Goal: Book appointment/travel/reservation

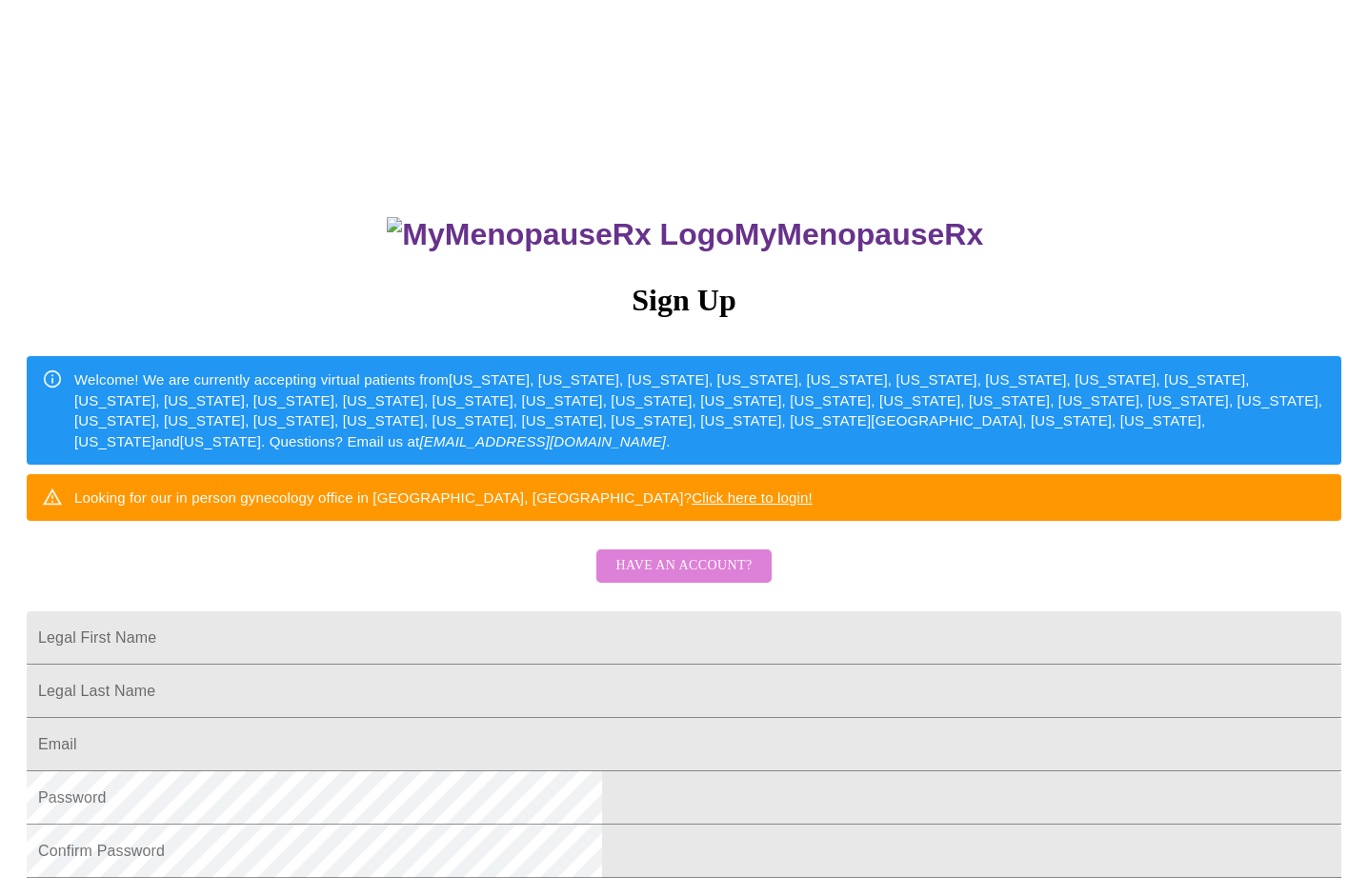
click at [725, 578] on span "Have an account?" at bounding box center [683, 566] width 136 height 23
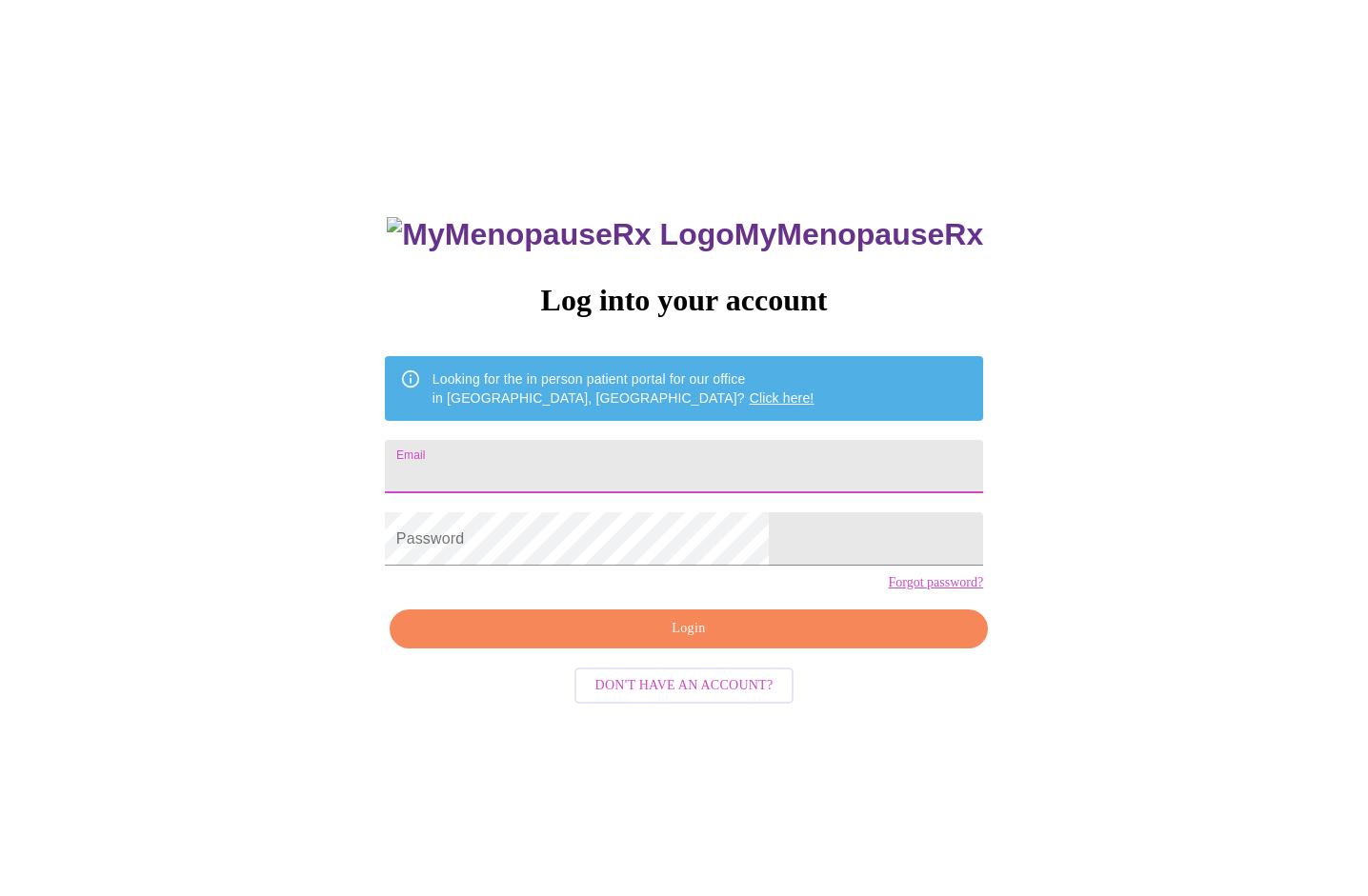
click at [541, 454] on input "Email" at bounding box center [684, 466] width 598 height 54
type input "[EMAIL_ADDRESS][DOMAIN_NAME]"
drag, startPoint x: 699, startPoint y: 474, endPoint x: 210, endPoint y: 456, distance: 489.3
click at [239, 472] on div "MyMenopauseRx Log into your account Looking for the in person patient portal fo…" at bounding box center [684, 545] width 1352 height 1076
type input "[EMAIL_ADDRESS][DOMAIN_NAME]"
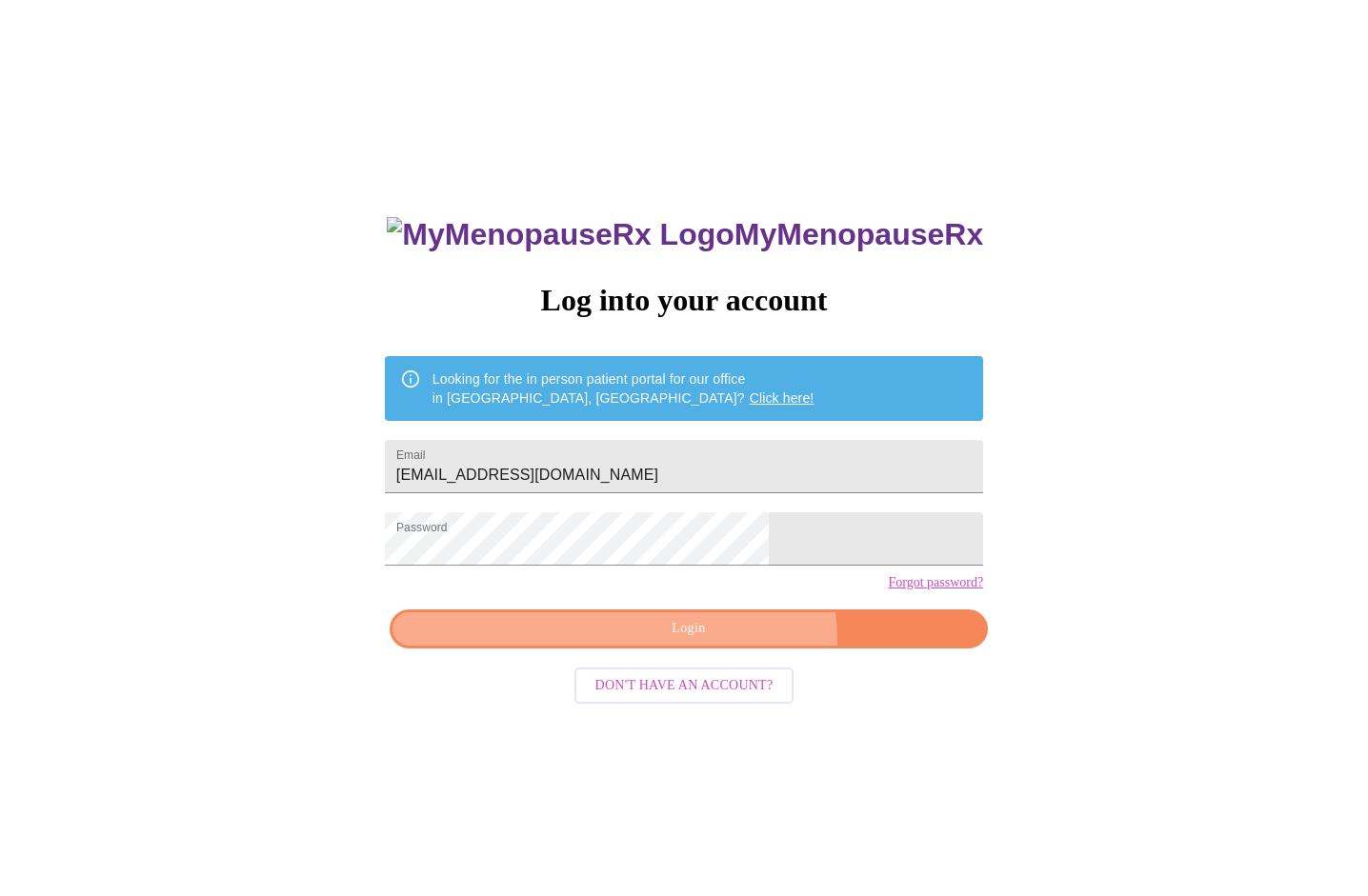
click at [720, 649] on button "Login" at bounding box center [689, 629] width 598 height 39
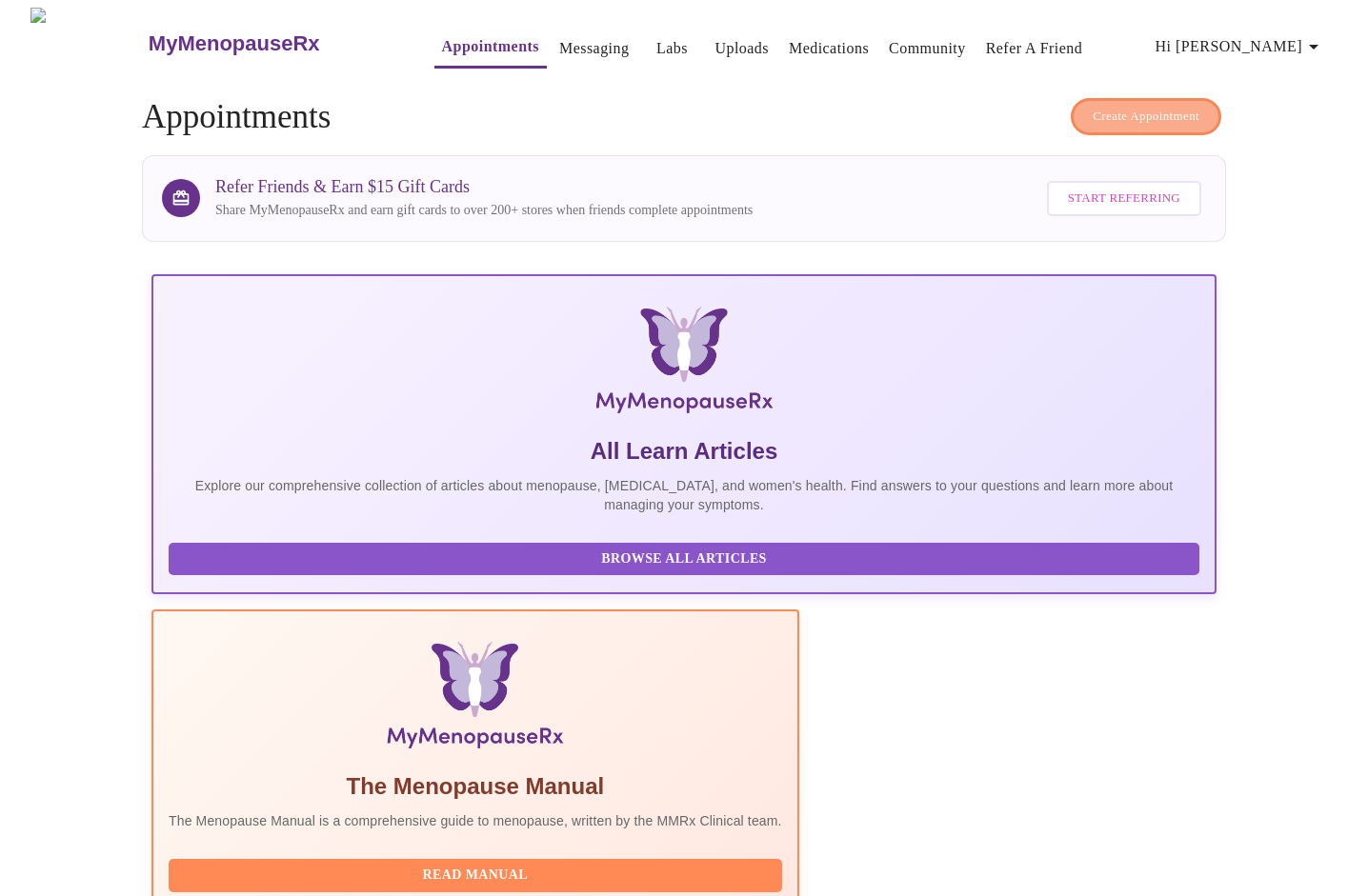
click at [1145, 107] on span "Create Appointment" at bounding box center [1145, 116] width 107 height 21
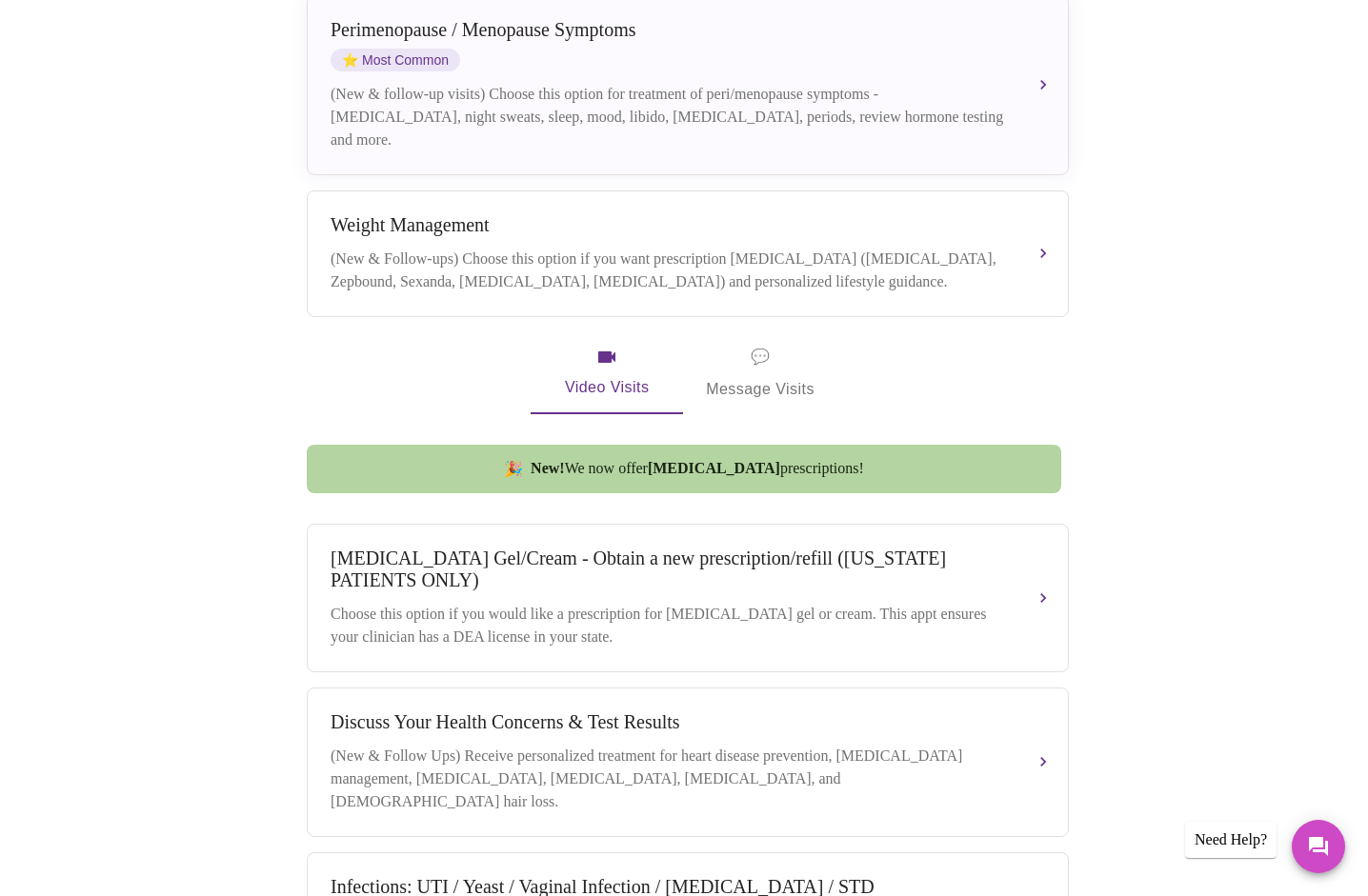
scroll to position [476, 0]
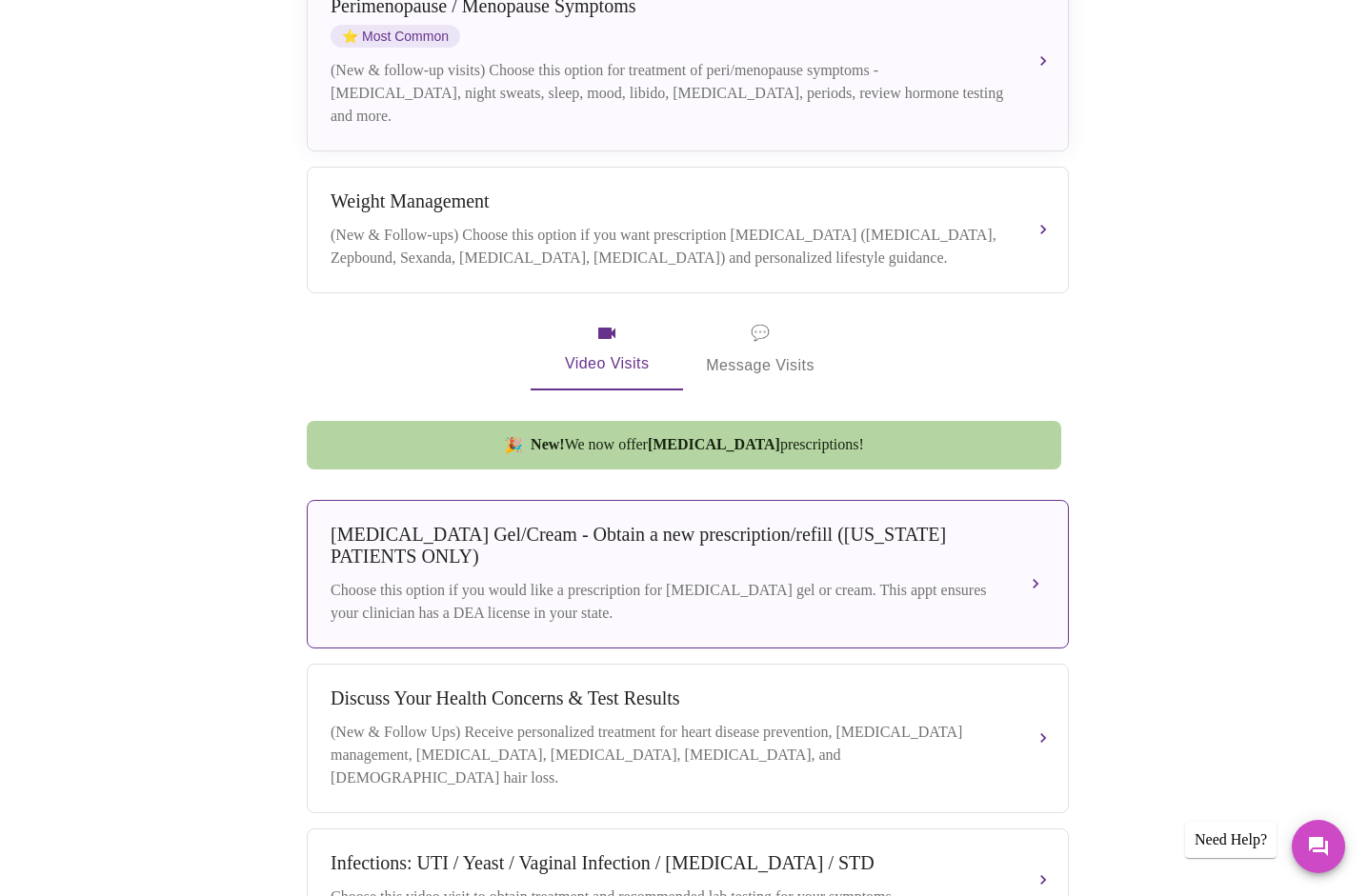
click at [1036, 574] on button "[MEDICAL_DATA] Gel/Cream - Obtain a new prescription/refill ([US_STATE] PATIENT…" at bounding box center [688, 575] width 762 height 149
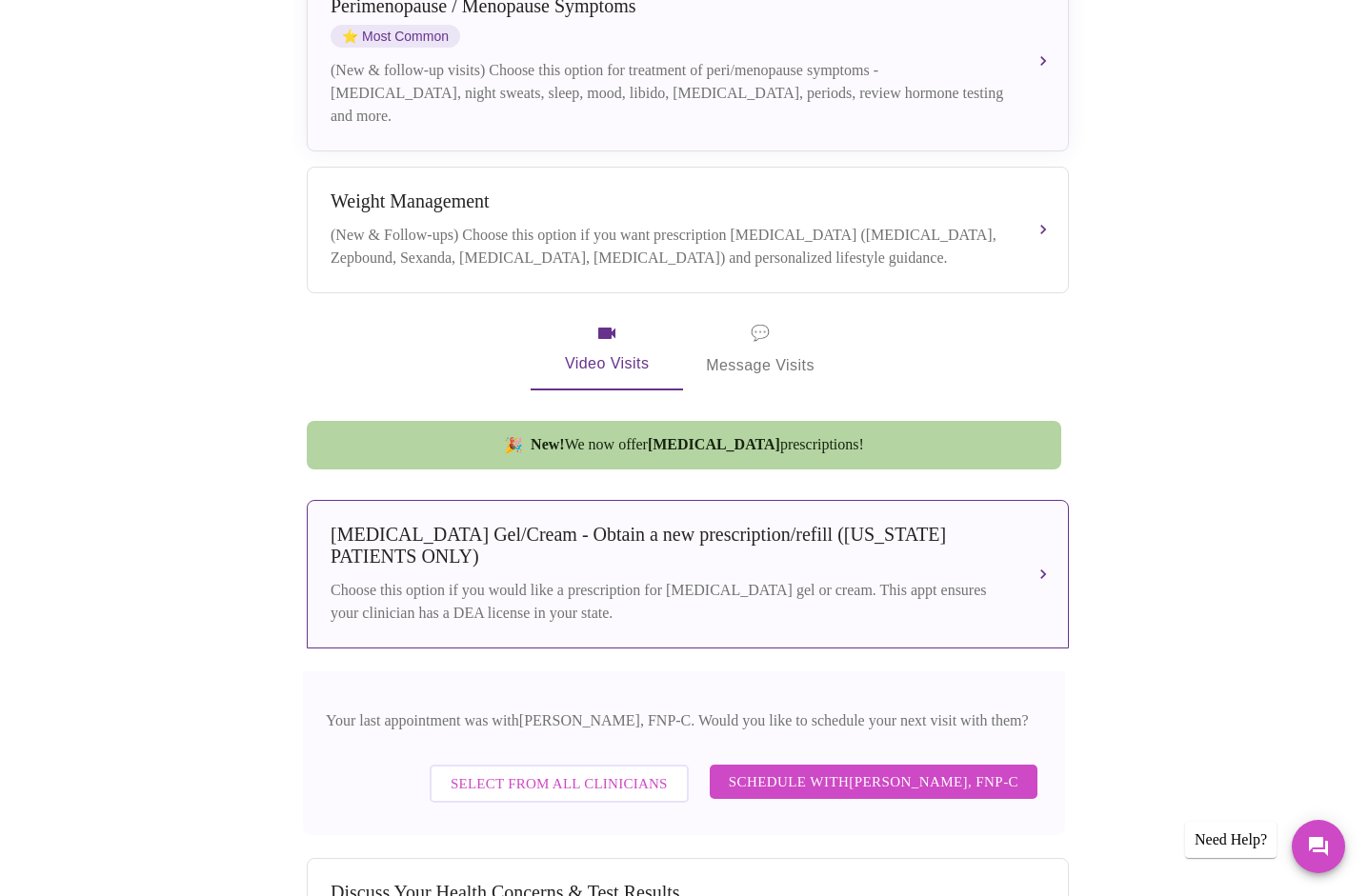
click at [1125, 538] on div "Book your next visit If you'd like our help with multiple care concerns below, …" at bounding box center [684, 469] width 1219 height 1442
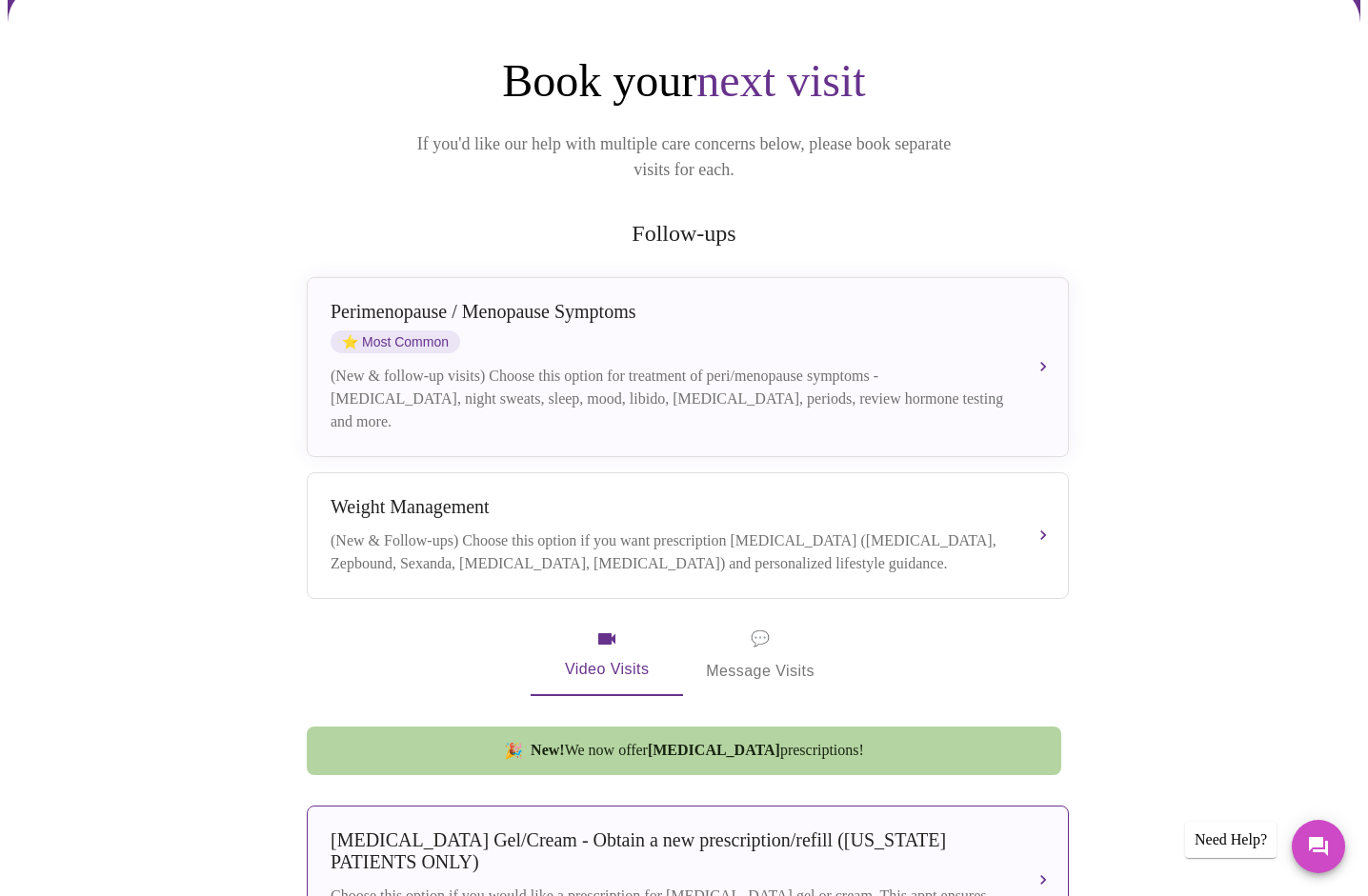
scroll to position [137, 0]
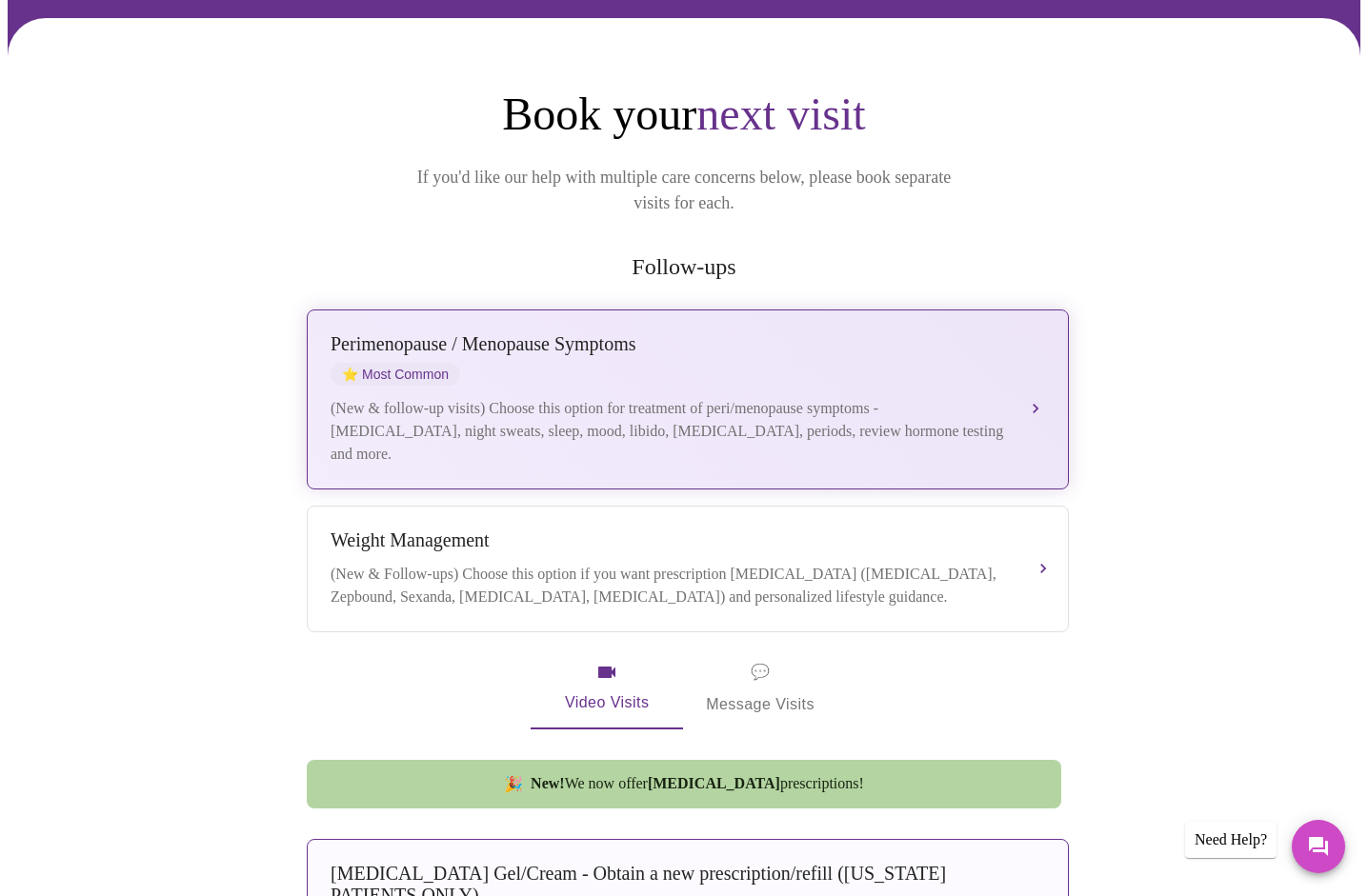
click at [1022, 374] on div "[MEDICAL_DATA] / Menopause Symptoms ⭐ Most Common (New & follow-up visits) Choo…" at bounding box center [687, 400] width 714 height 133
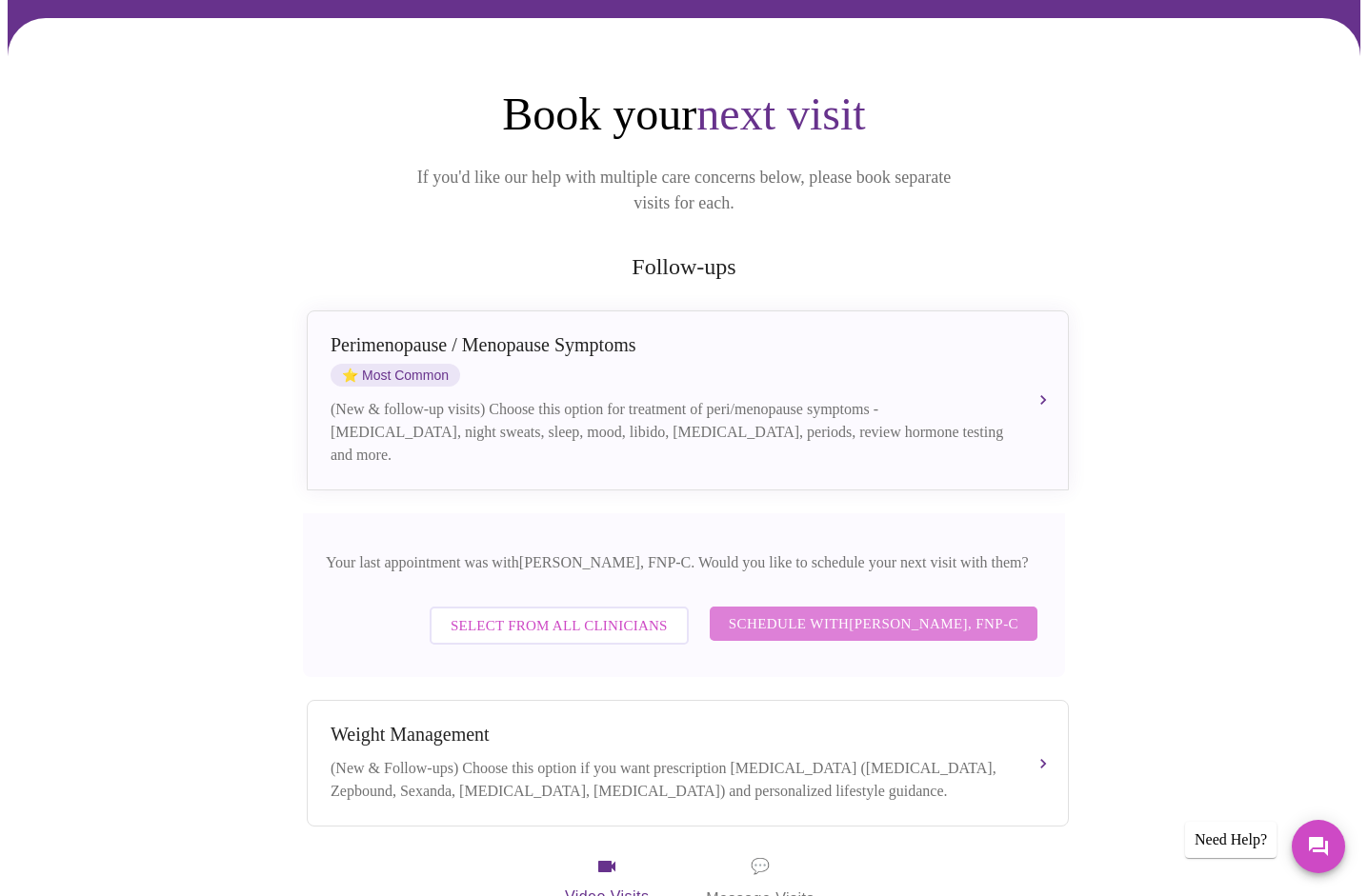
click at [877, 612] on span "Schedule with [PERSON_NAME], FNP-C" at bounding box center [874, 623] width 289 height 24
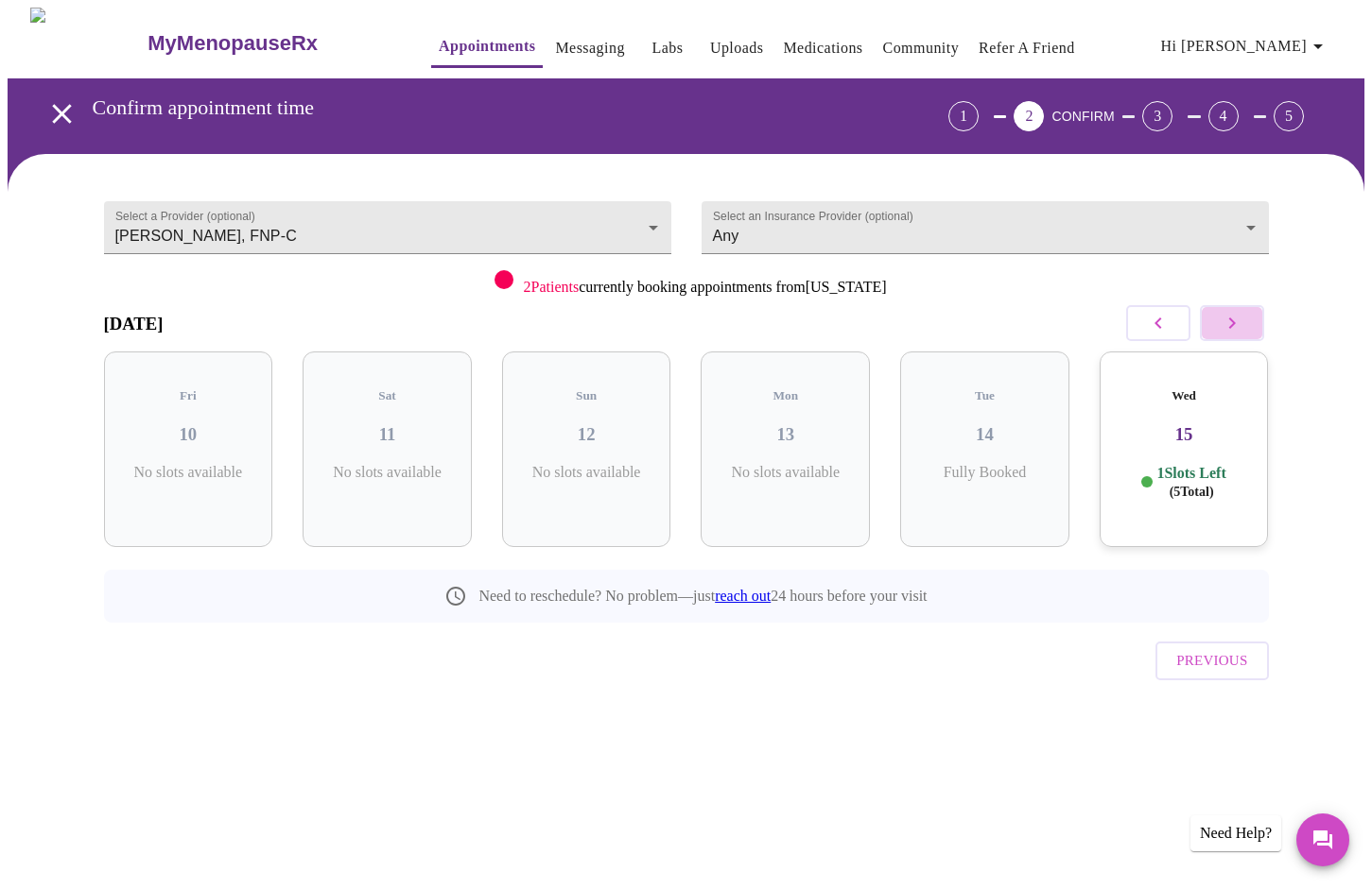
click at [1227, 325] on icon "button" at bounding box center [1231, 323] width 22 height 22
click at [1226, 326] on icon "button" at bounding box center [1231, 323] width 22 height 22
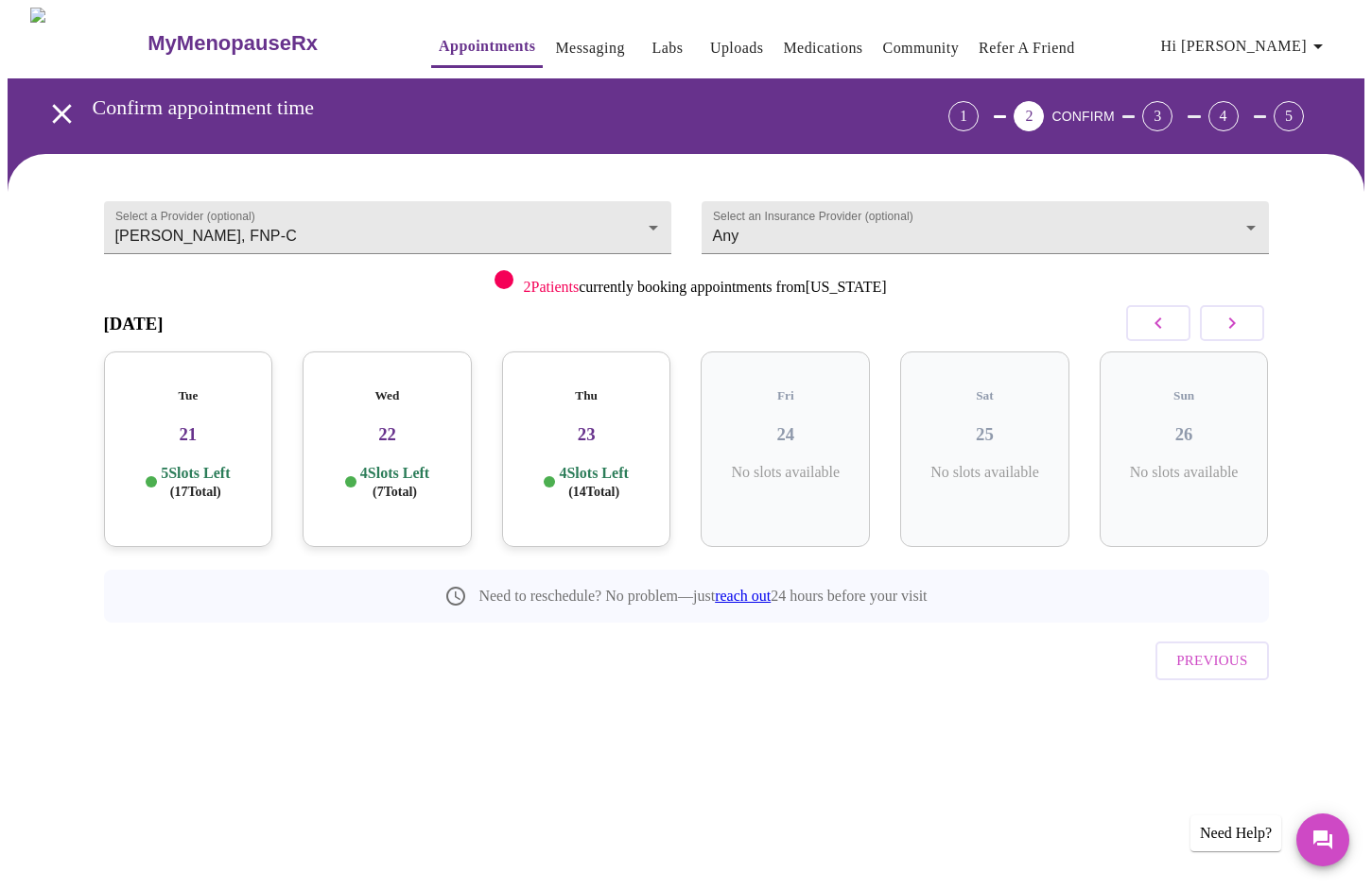
click at [1226, 326] on icon "button" at bounding box center [1231, 323] width 22 height 22
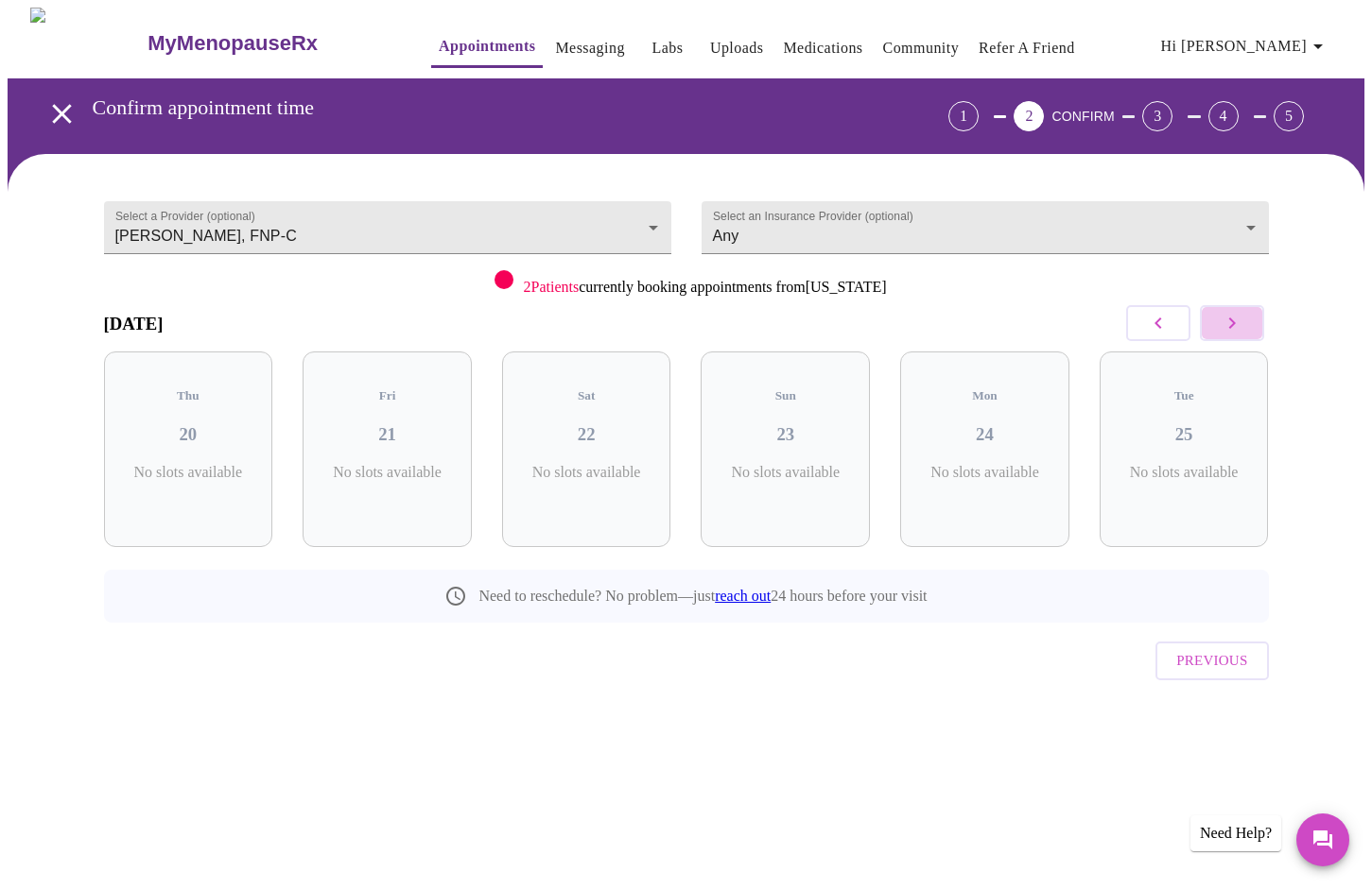
click at [1226, 326] on icon "button" at bounding box center [1231, 323] width 22 height 22
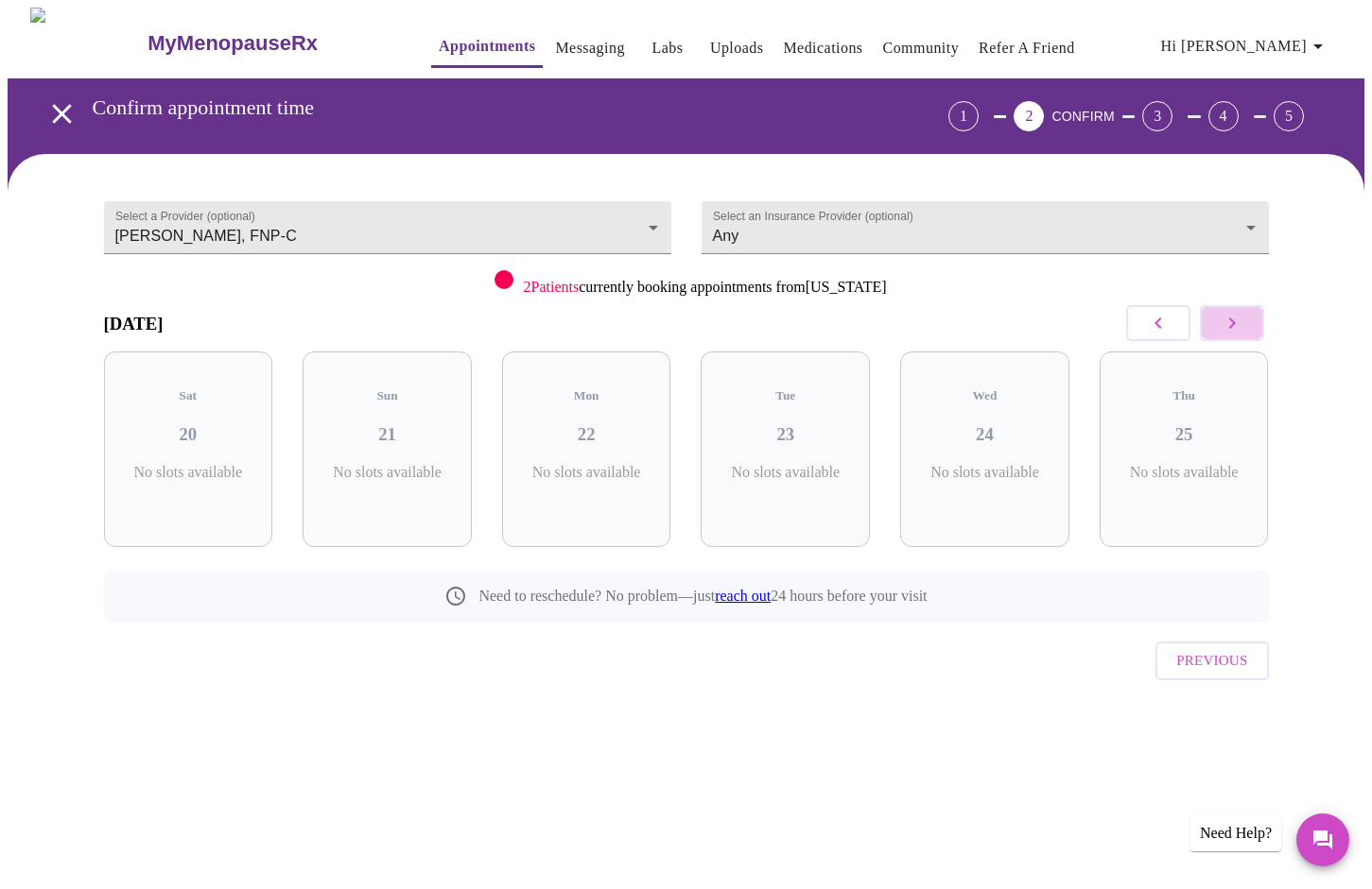
click at [1226, 326] on icon "button" at bounding box center [1231, 323] width 22 height 22
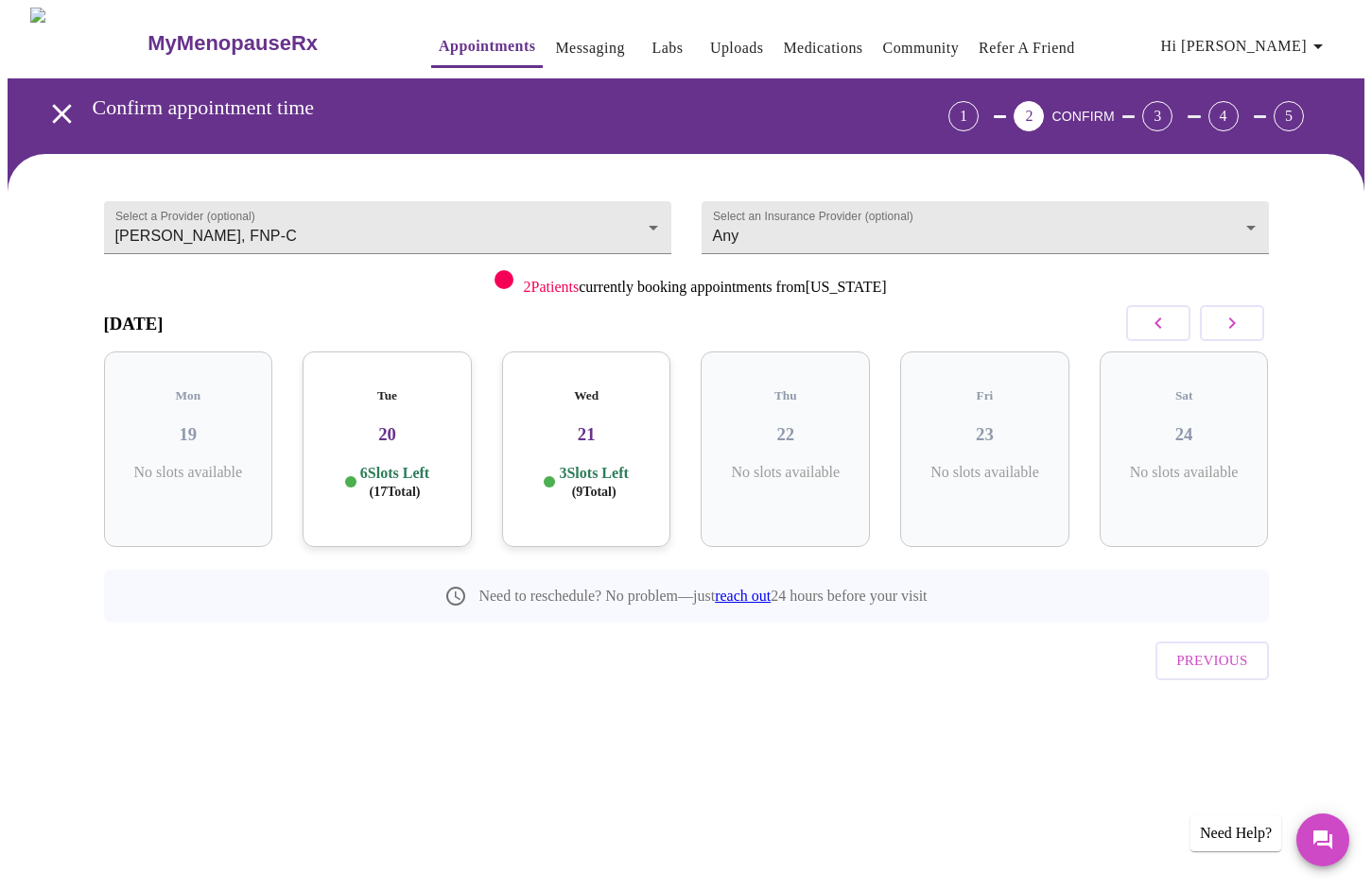
click at [1226, 326] on icon "button" at bounding box center [1231, 323] width 22 height 22
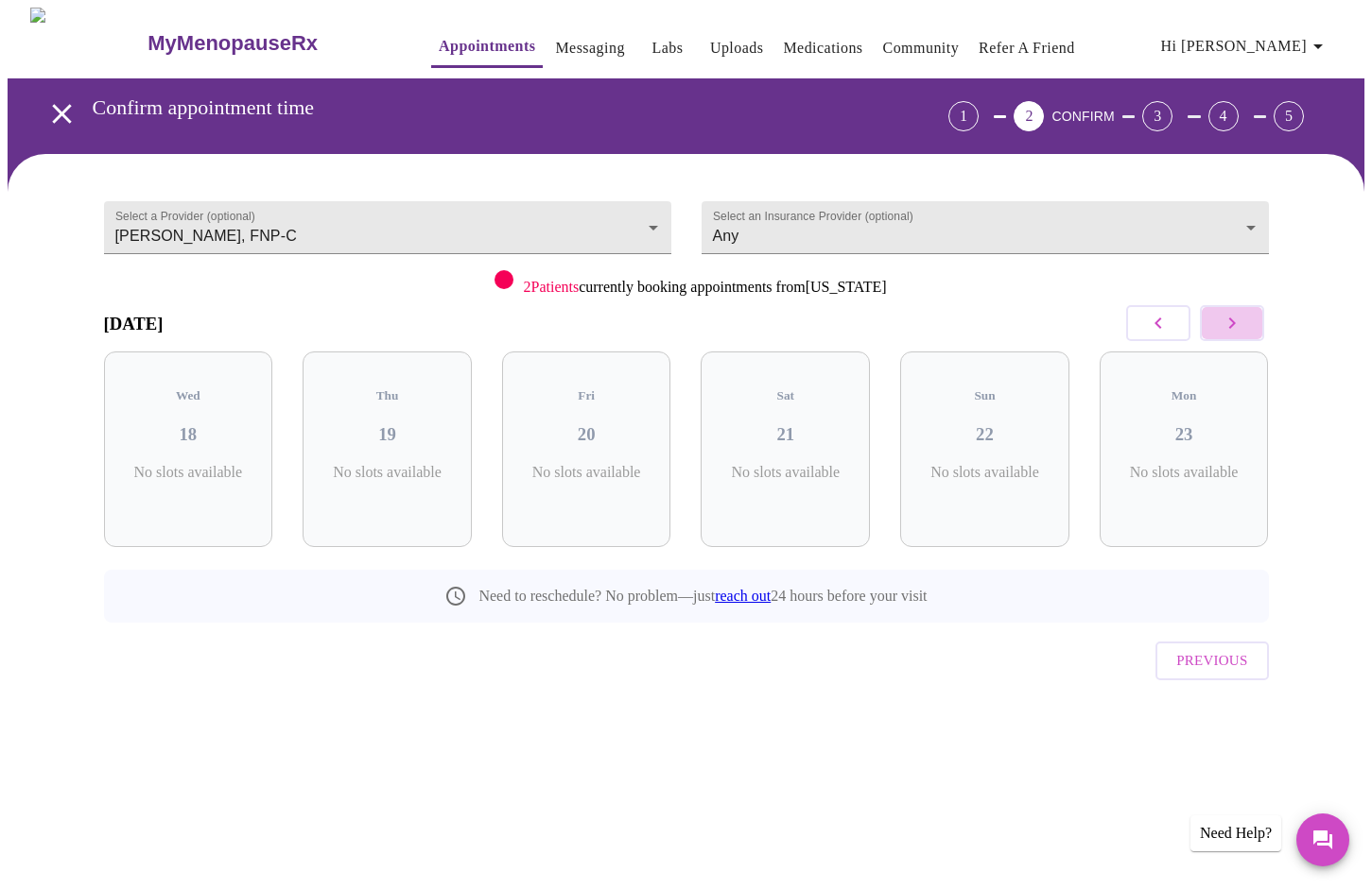
click at [1226, 326] on icon "button" at bounding box center [1231, 323] width 22 height 22
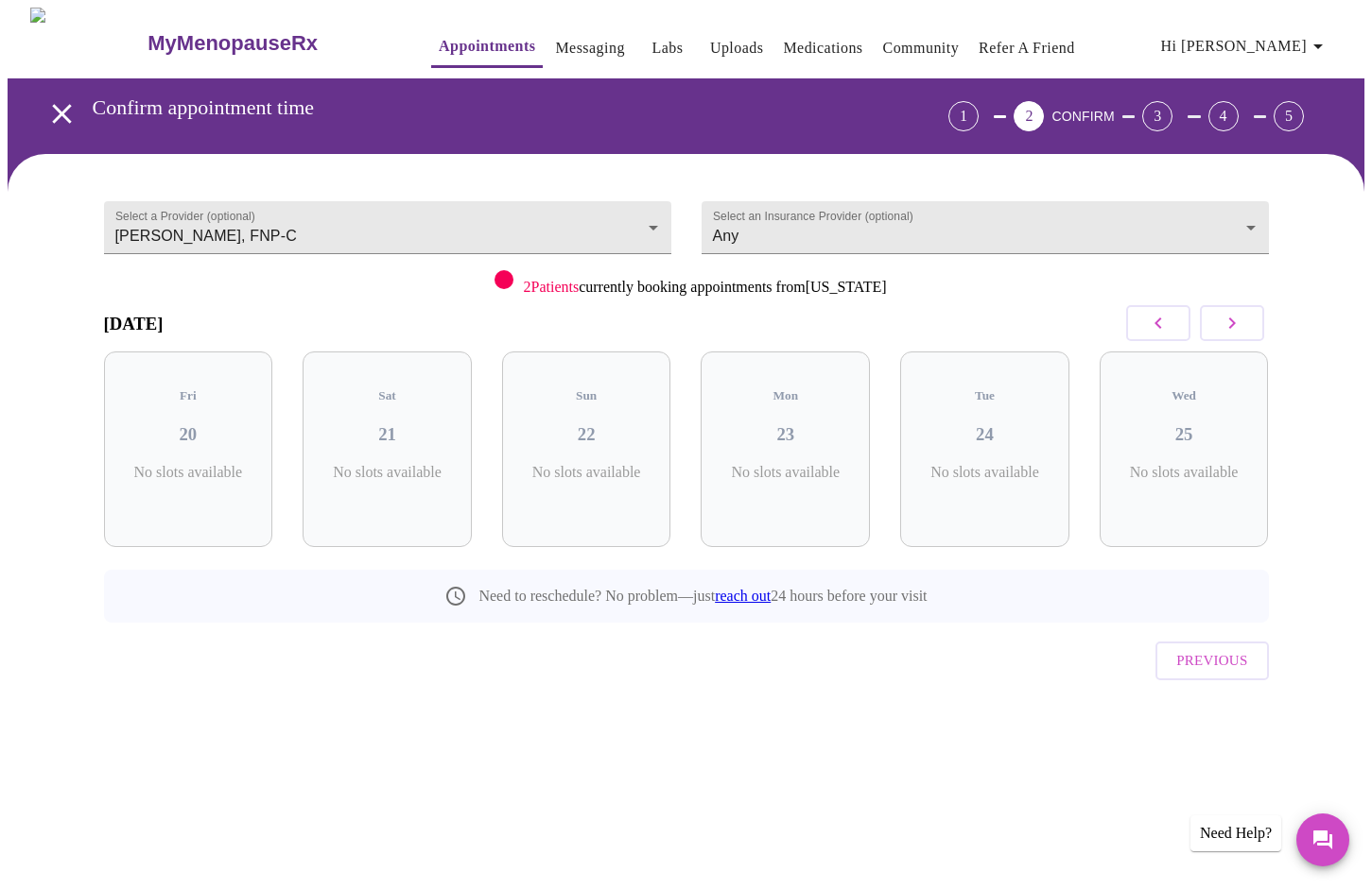
click at [1226, 326] on icon "button" at bounding box center [1231, 323] width 22 height 22
click at [1154, 328] on icon "button" at bounding box center [1158, 323] width 22 height 22
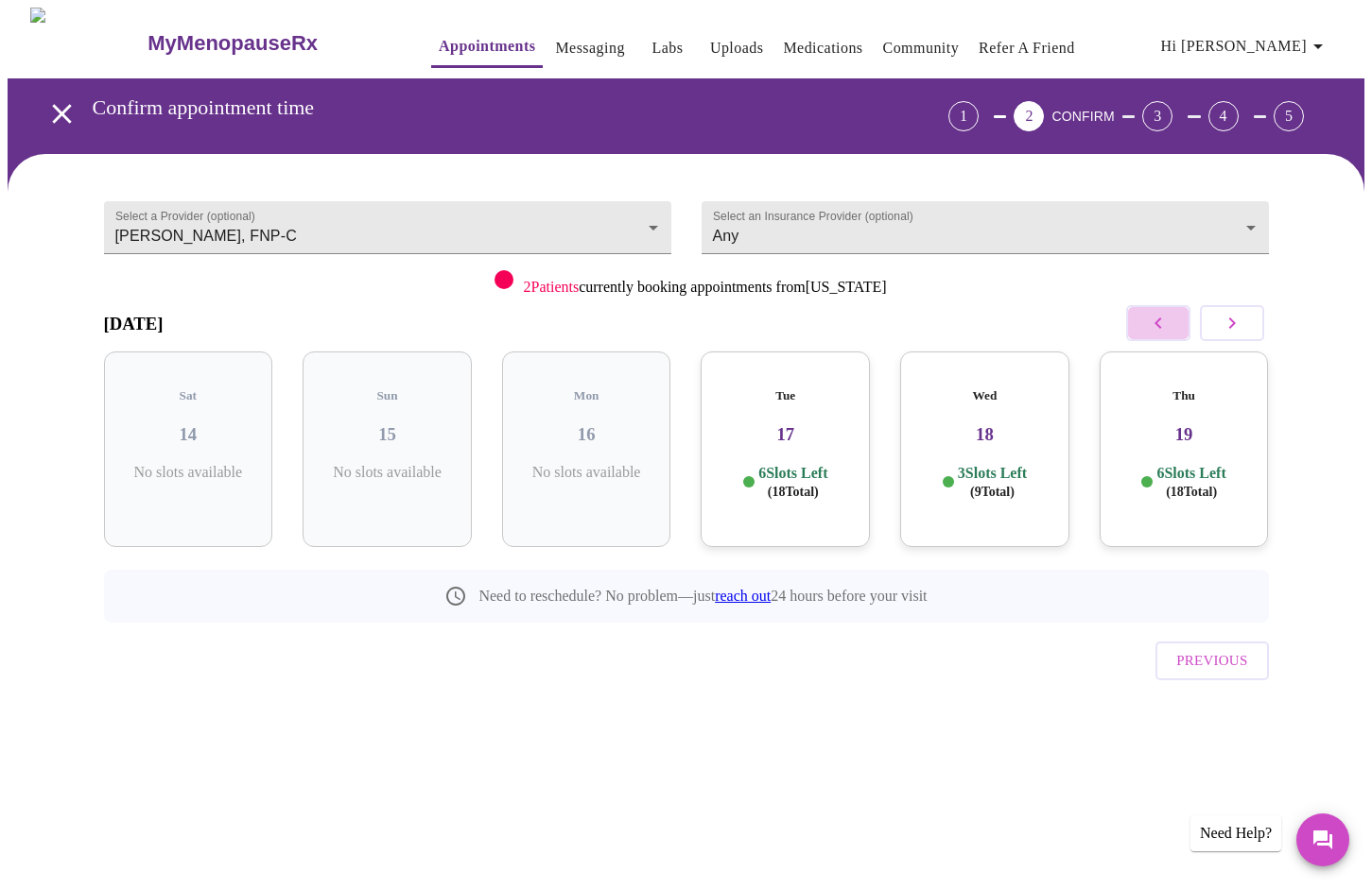
click at [1154, 328] on icon "button" at bounding box center [1158, 323] width 22 height 22
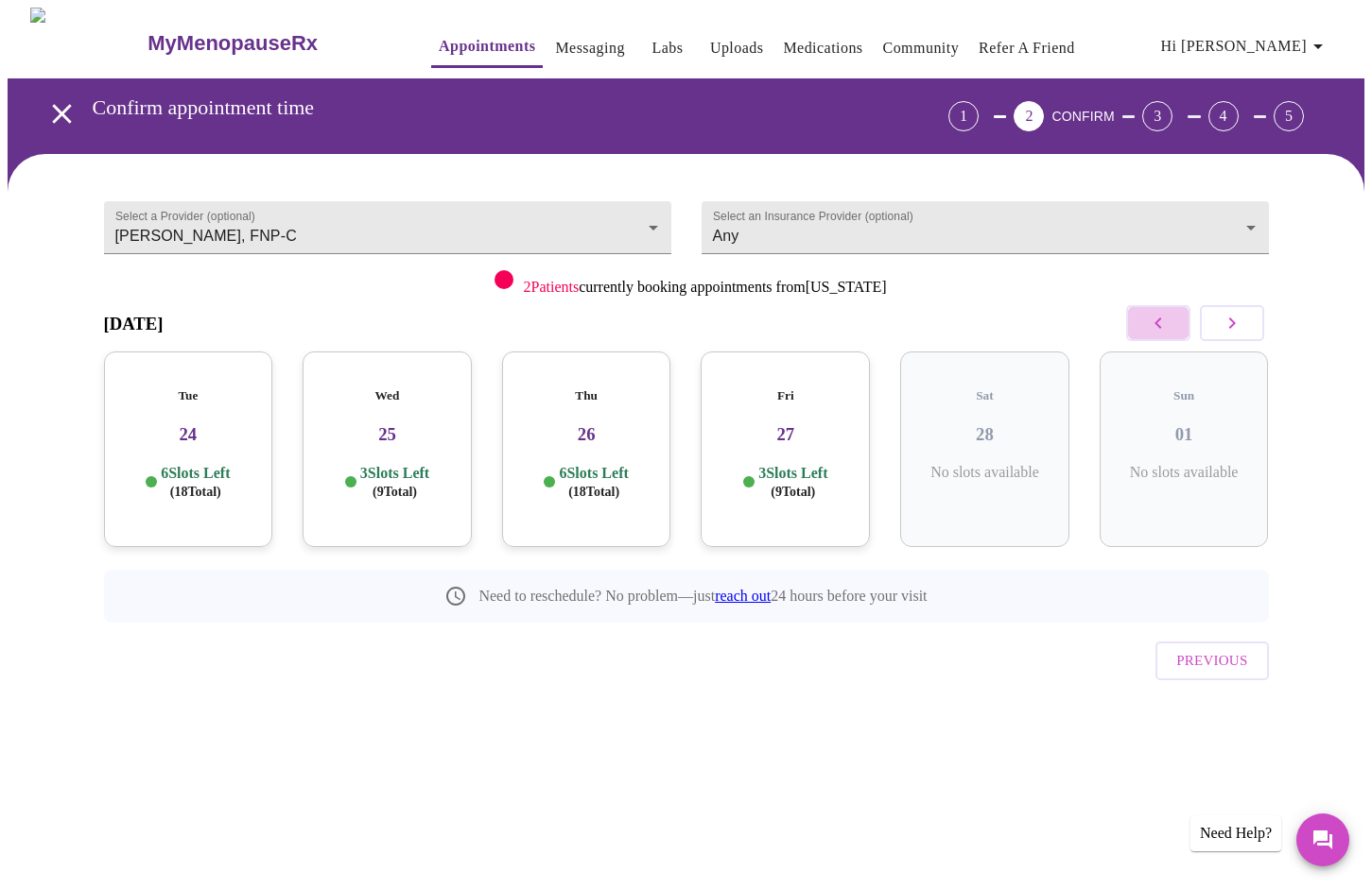
click at [1154, 328] on icon "button" at bounding box center [1158, 323] width 22 height 22
click at [1168, 327] on icon "button" at bounding box center [1158, 323] width 22 height 22
click at [1134, 320] on button "button" at bounding box center [1158, 323] width 64 height 36
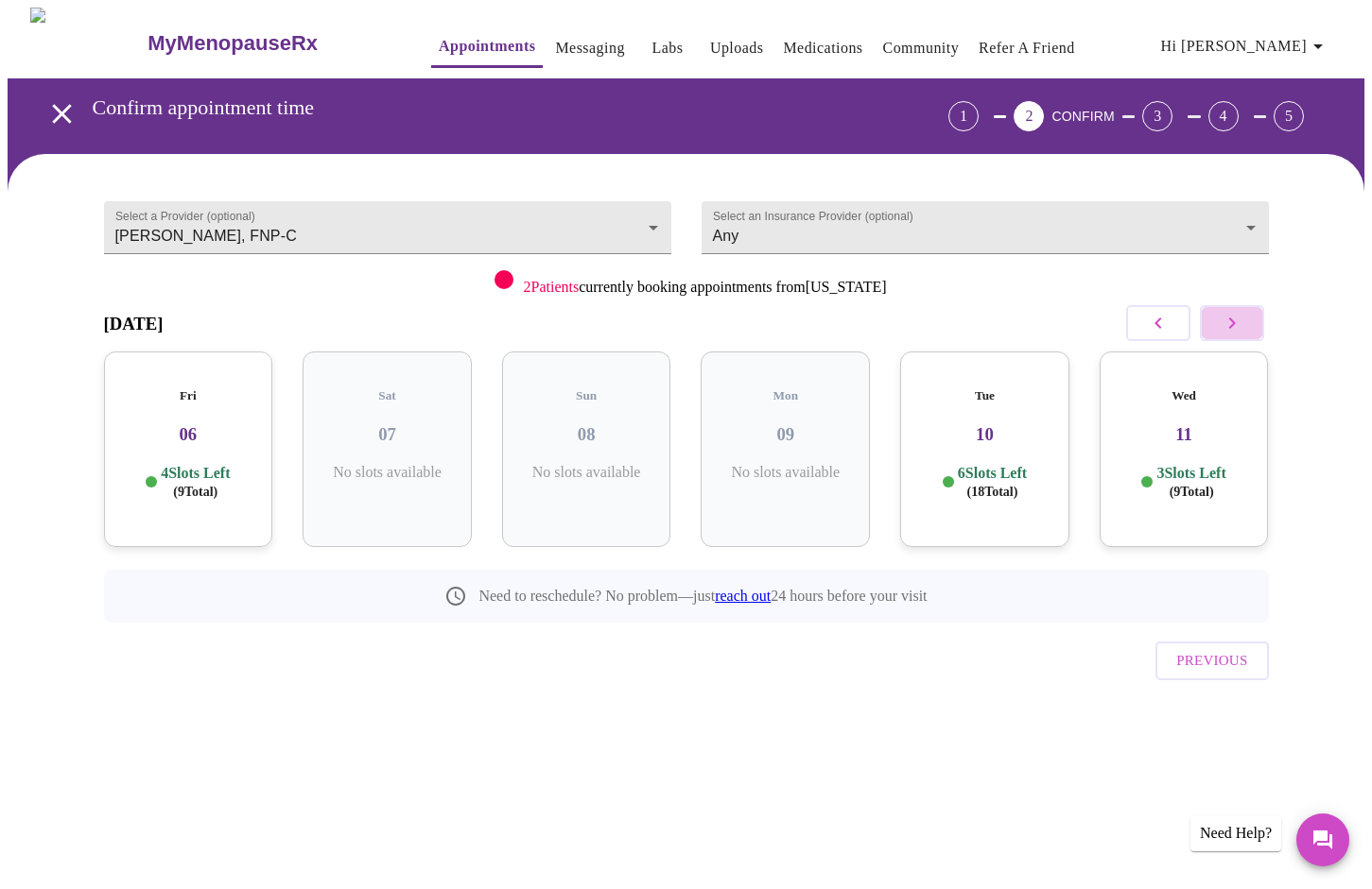
click at [1243, 322] on button "button" at bounding box center [1231, 323] width 64 height 36
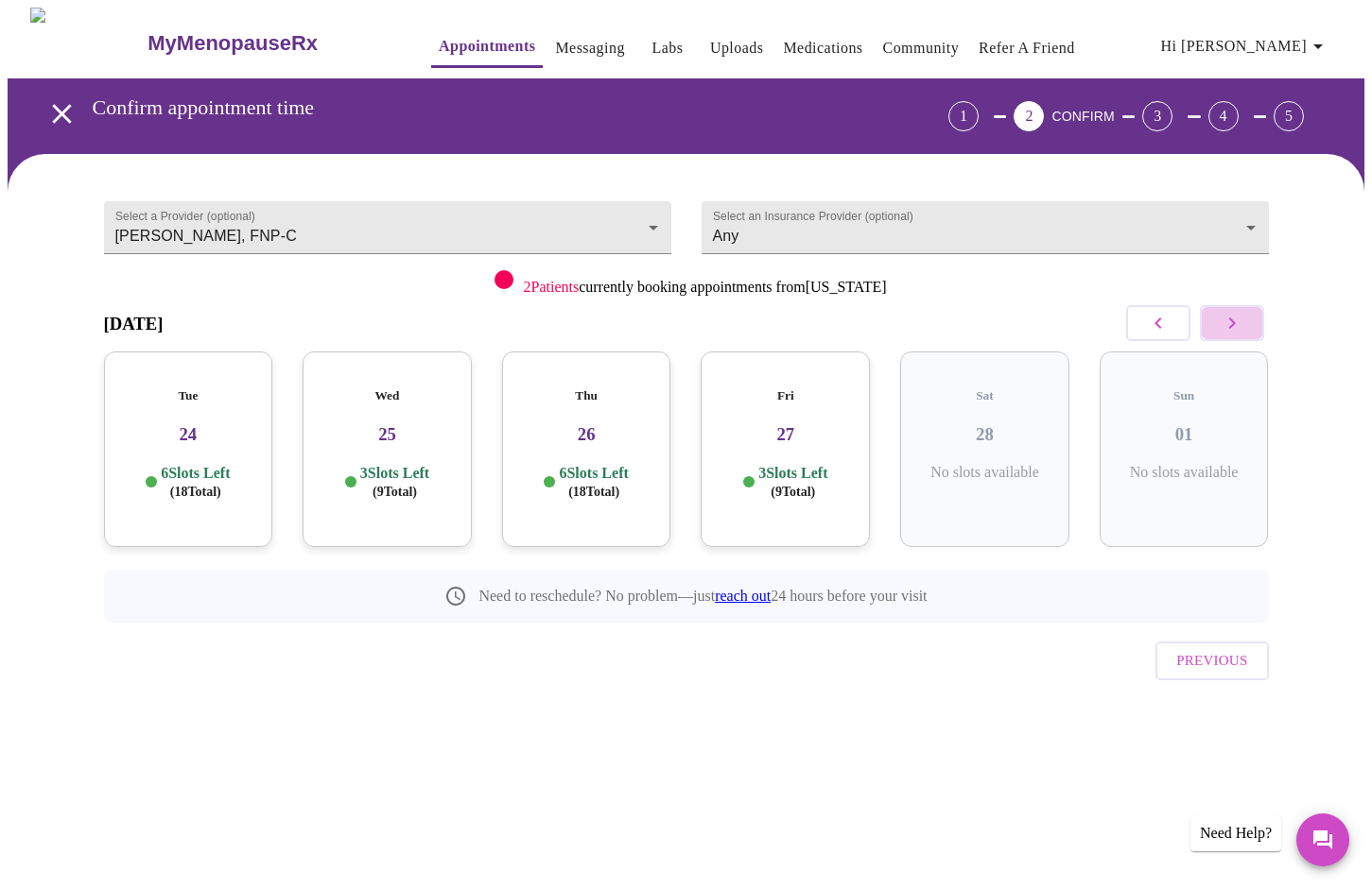
click at [1243, 322] on button "button" at bounding box center [1231, 323] width 64 height 36
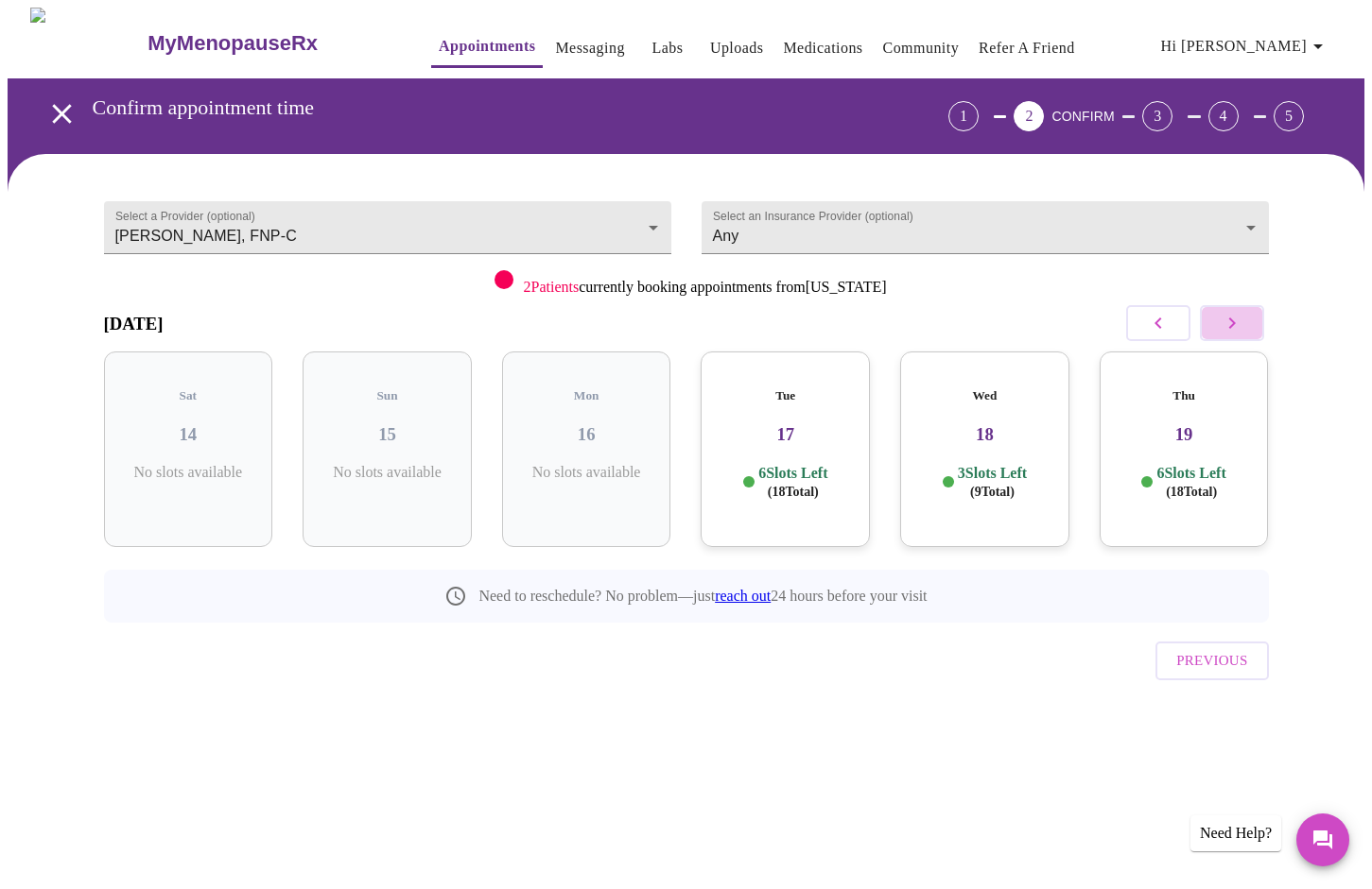
click at [1243, 320] on button "button" at bounding box center [1231, 323] width 64 height 36
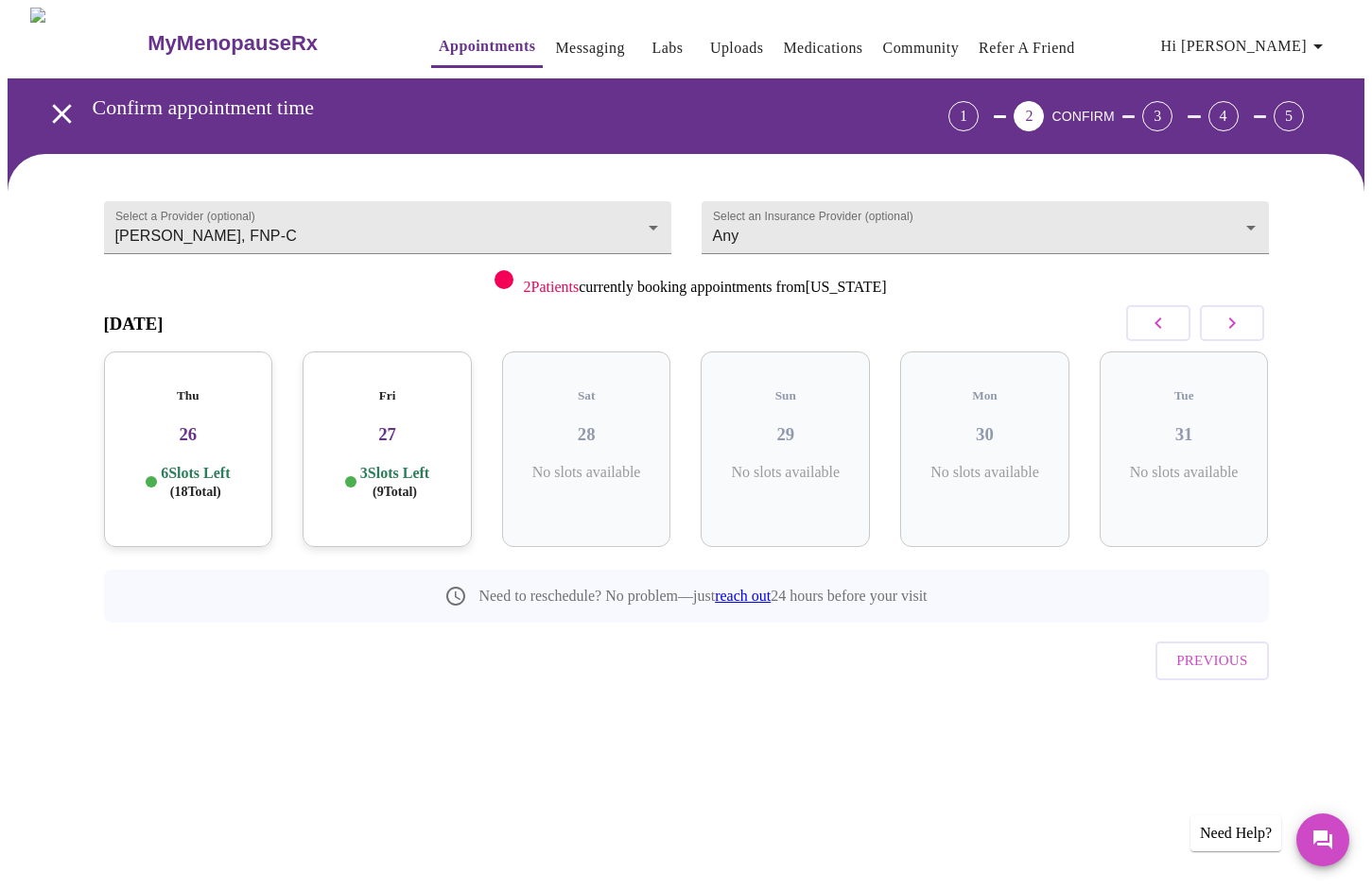
click at [1141, 323] on button "button" at bounding box center [1158, 323] width 64 height 36
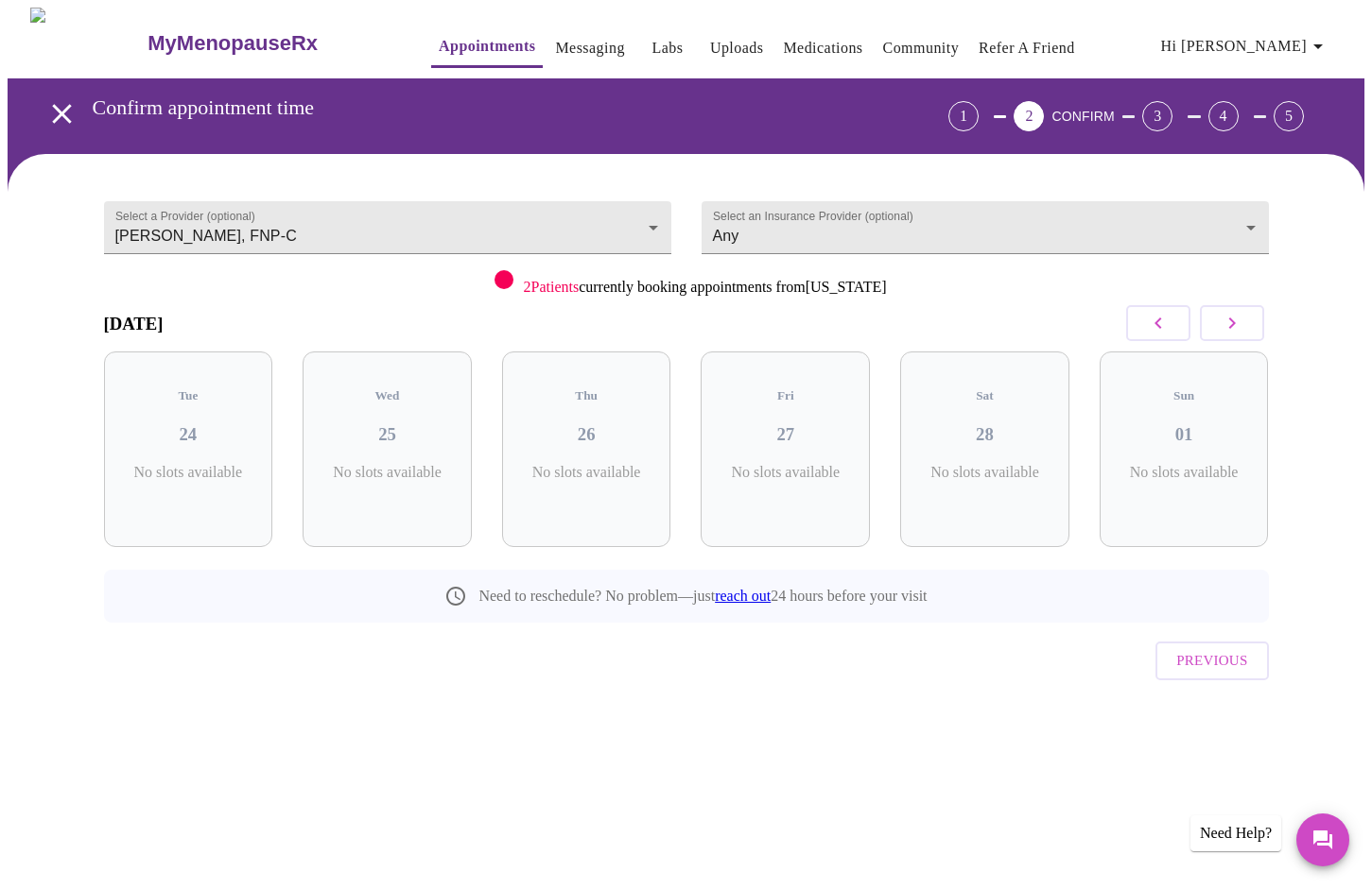
click at [1141, 323] on button "button" at bounding box center [1158, 323] width 64 height 36
click at [1246, 324] on button "button" at bounding box center [1231, 323] width 64 height 36
click at [443, 389] on h5 "Fri" at bounding box center [387, 397] width 139 height 16
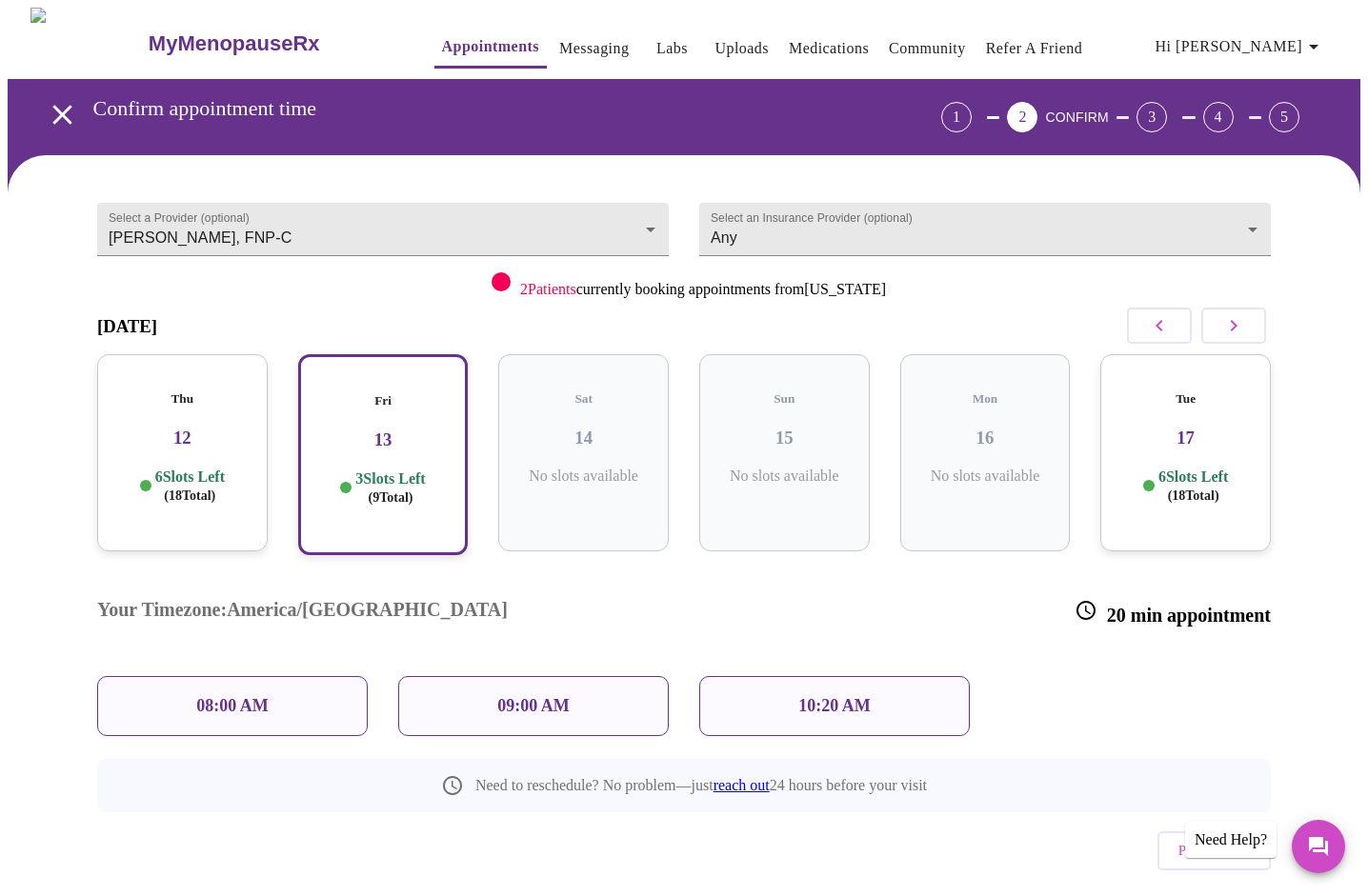
click at [229, 392] on h5 "Thu" at bounding box center [182, 400] width 140 height 16
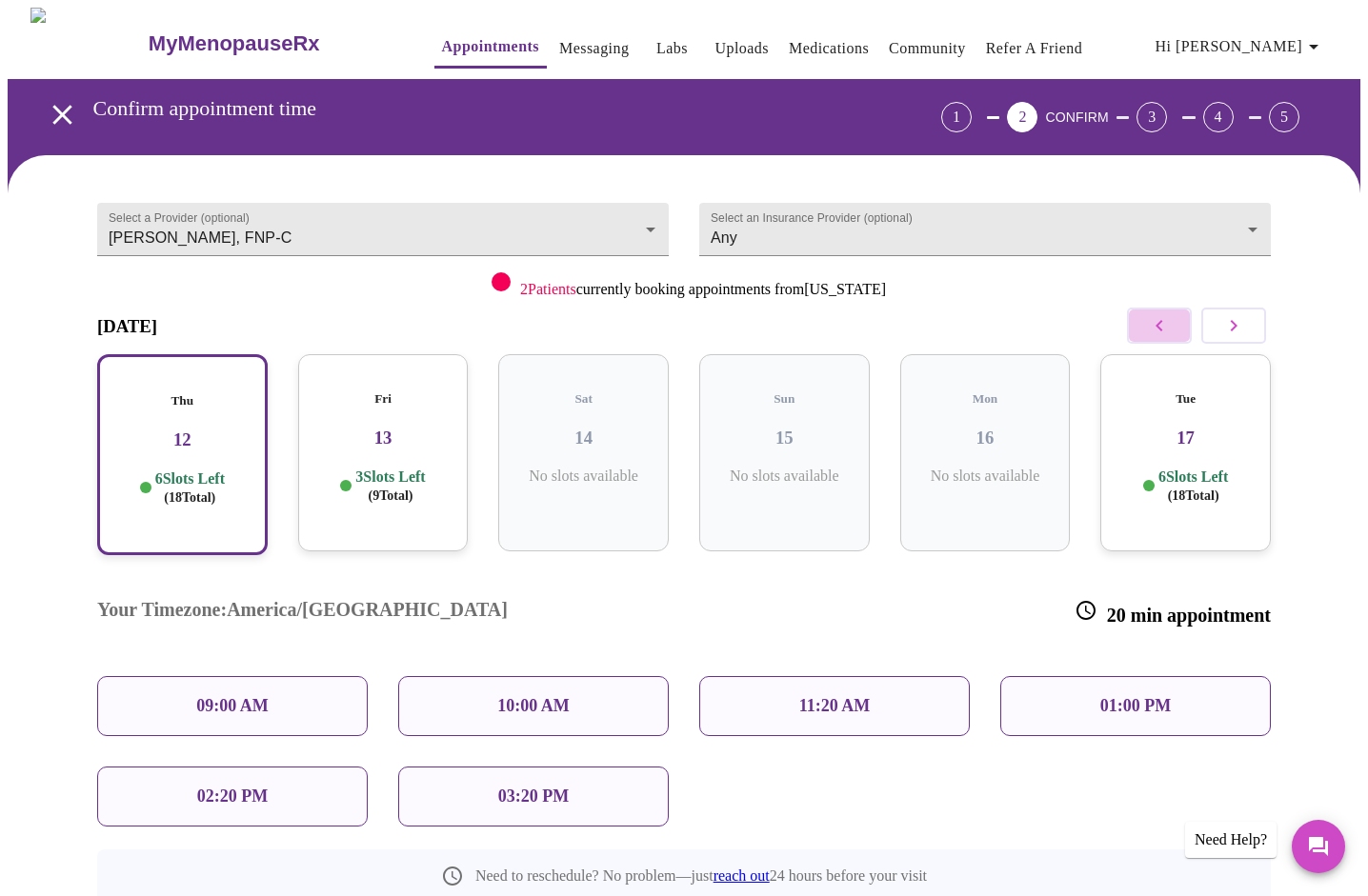
click at [1152, 330] on icon "button" at bounding box center [1159, 325] width 22 height 22
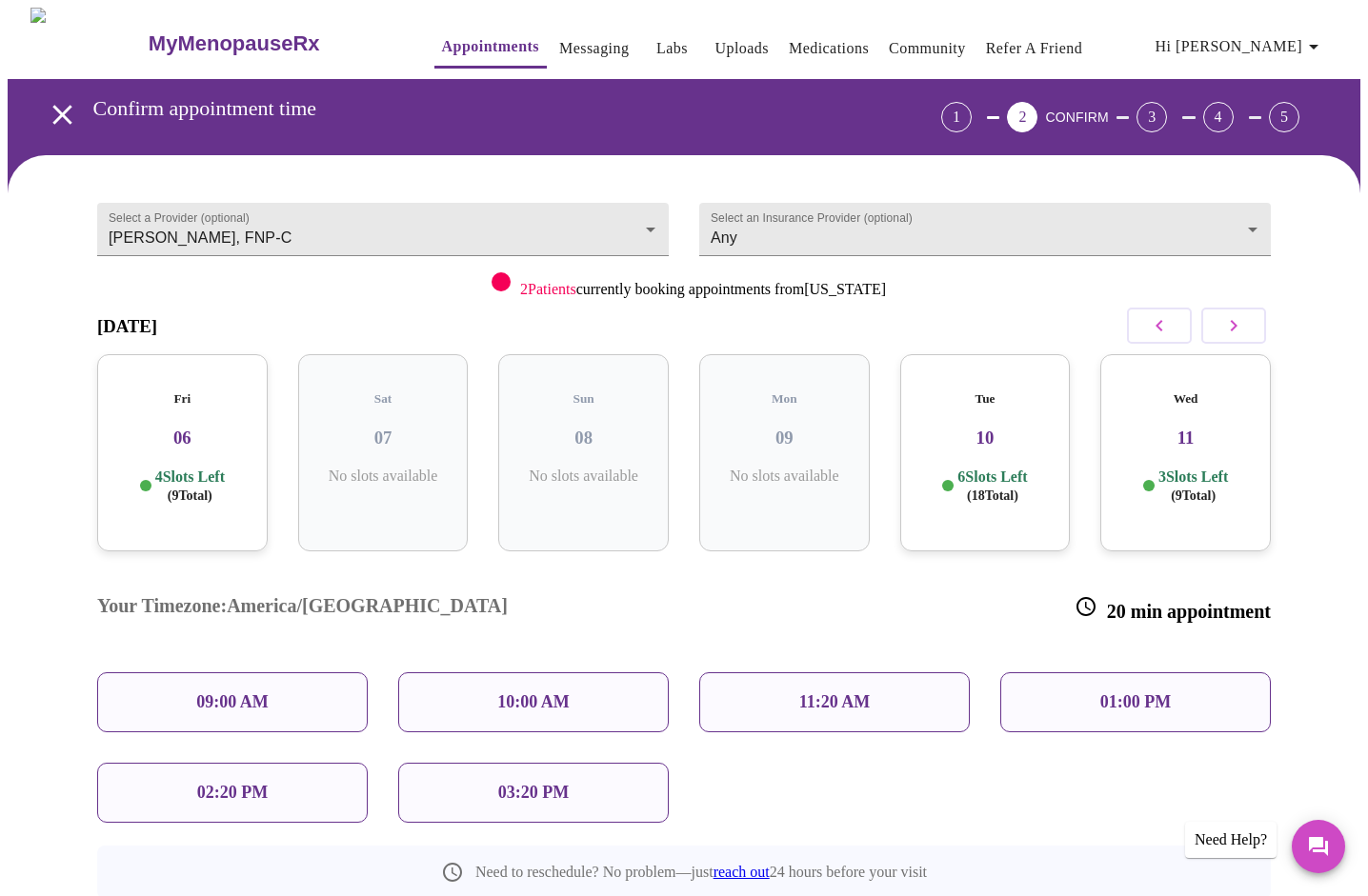
click at [1228, 479] on p "3 Slots Left ( 9 Total)" at bounding box center [1192, 487] width 69 height 37
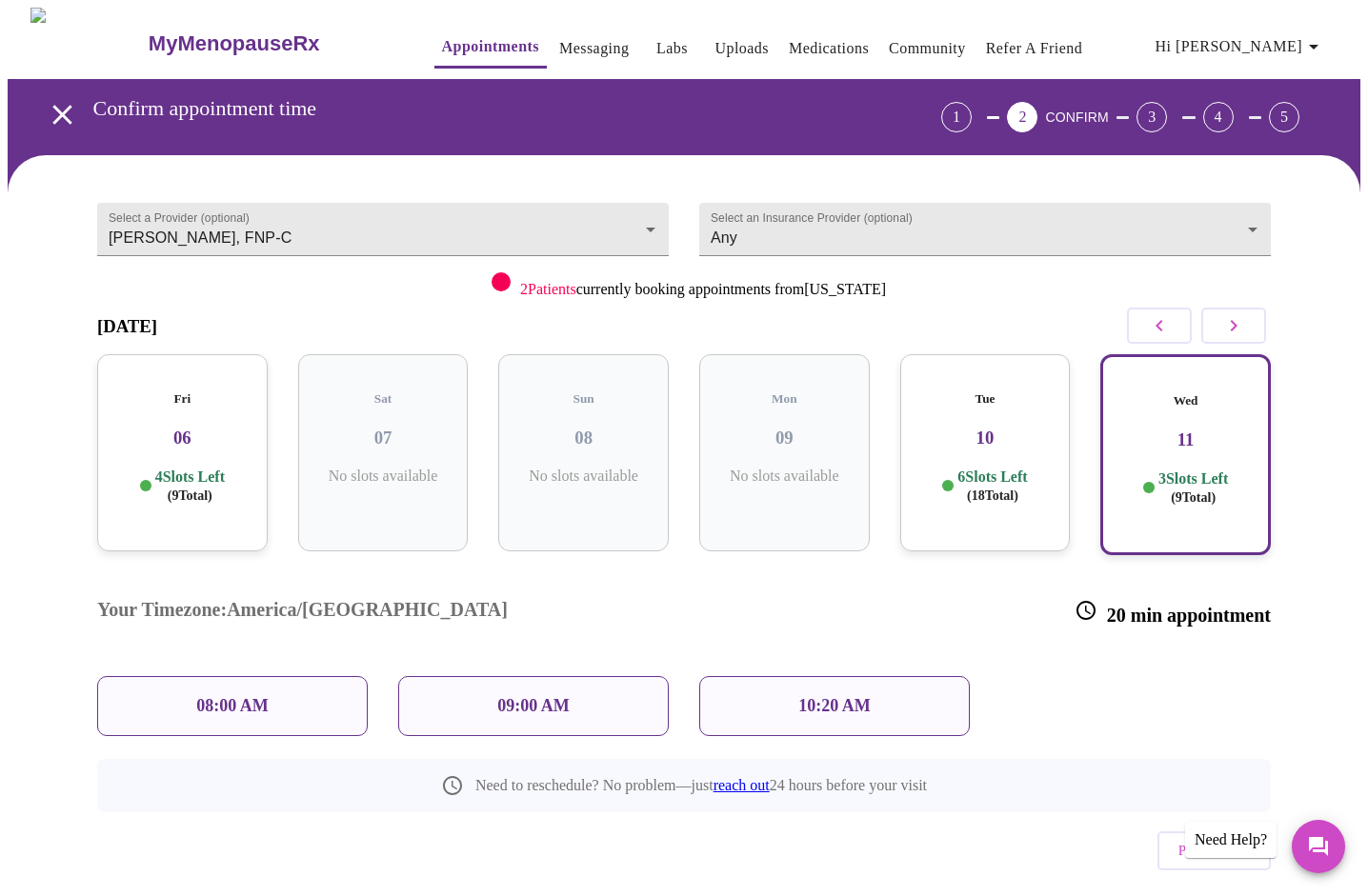
click at [1025, 468] on p "6 Slots Left ( 18 Total)" at bounding box center [992, 487] width 69 height 37
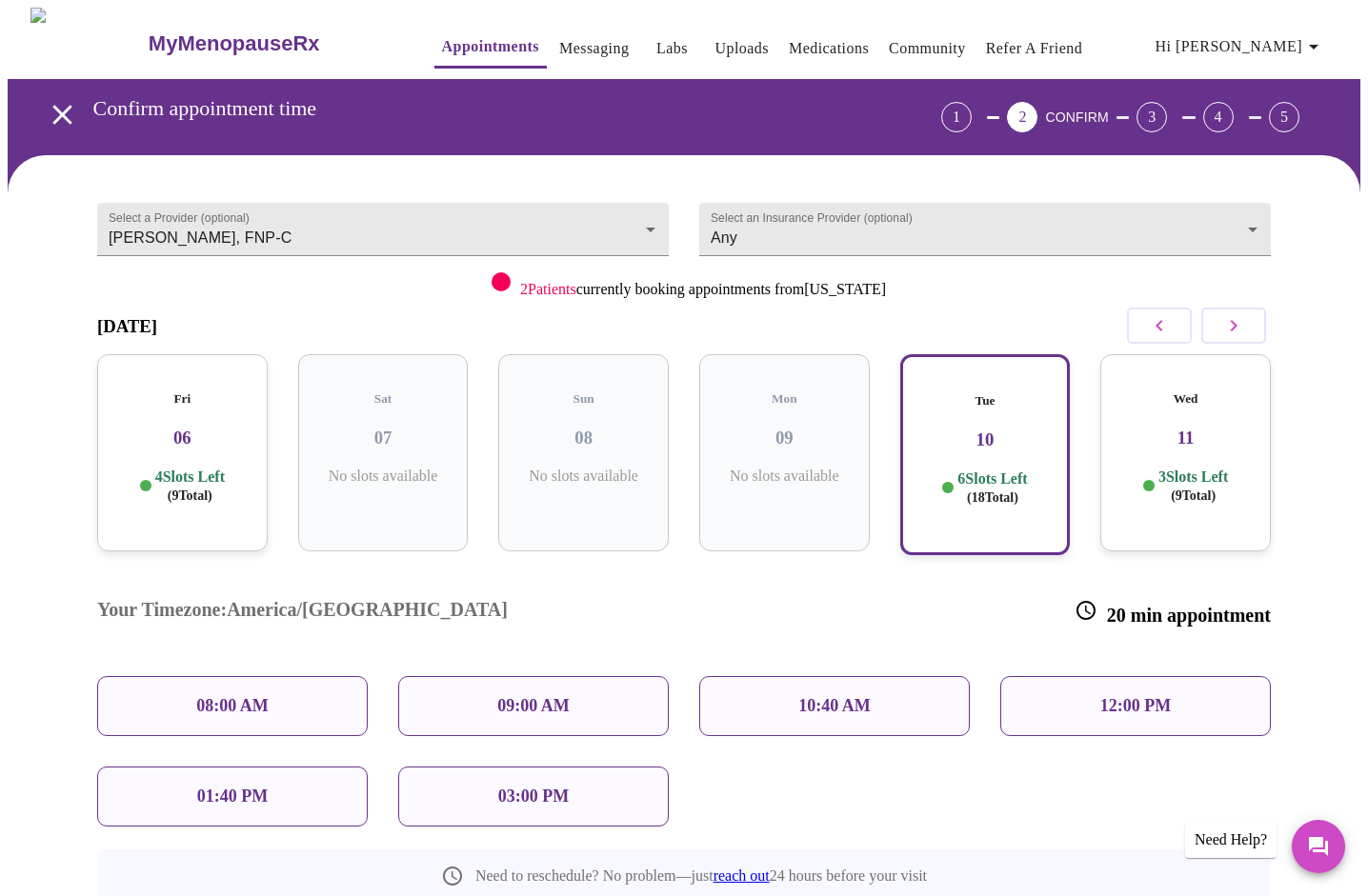
click at [225, 480] on p "4 Slots Left ( 9 Total)" at bounding box center [190, 487] width 69 height 37
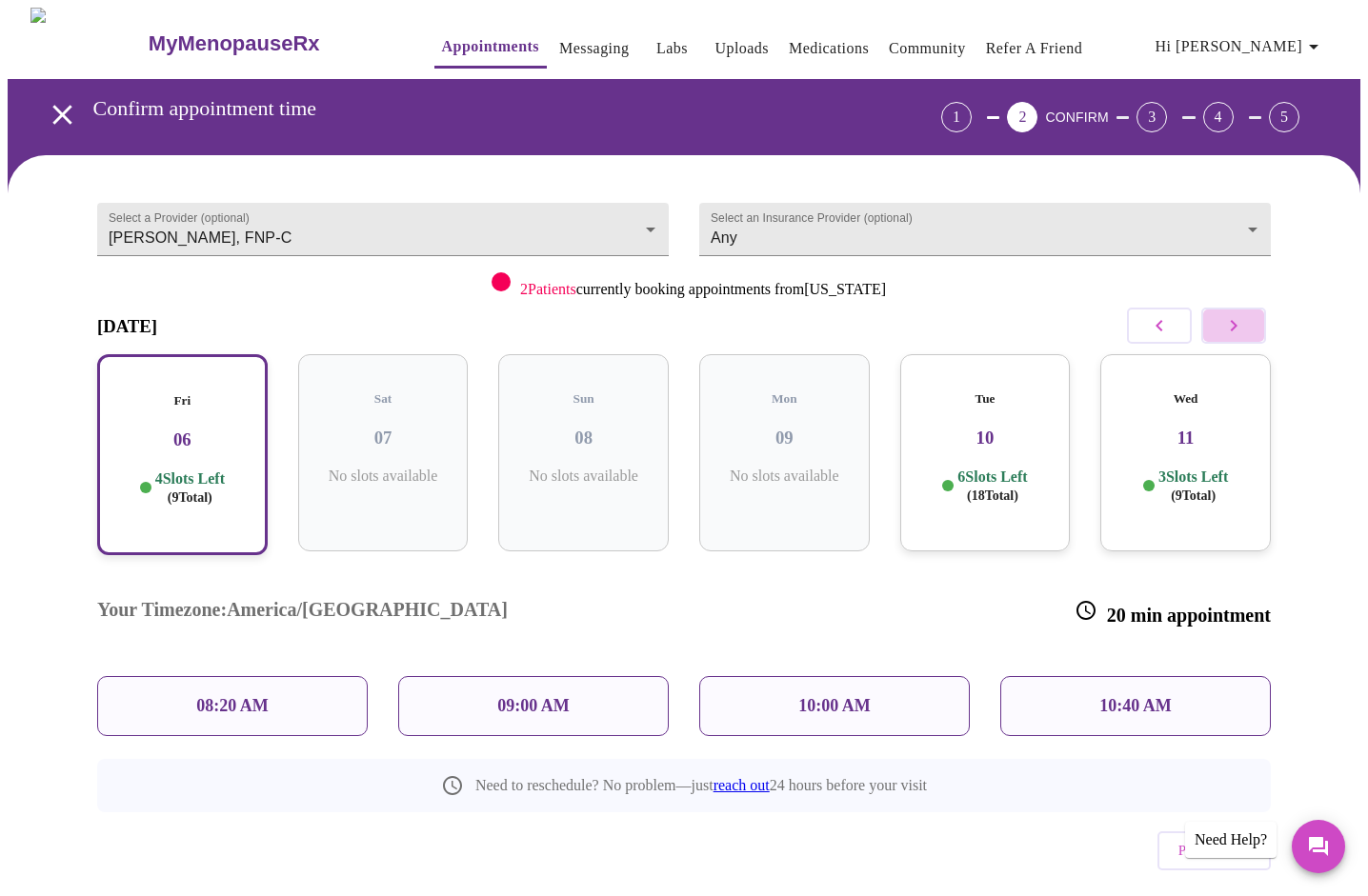
click at [1240, 329] on icon "button" at bounding box center [1233, 325] width 22 height 22
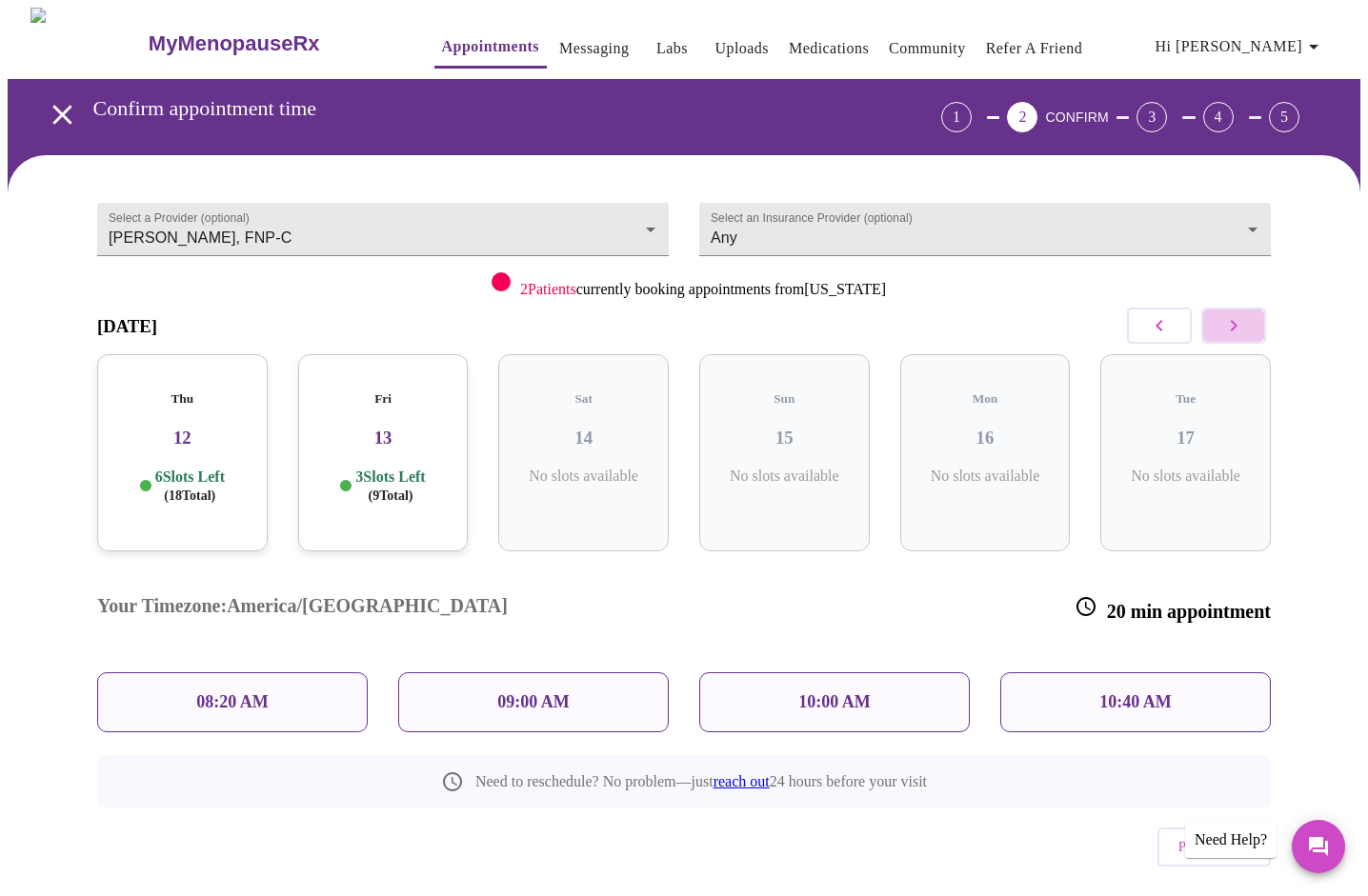
click at [1240, 329] on icon "button" at bounding box center [1233, 325] width 22 height 22
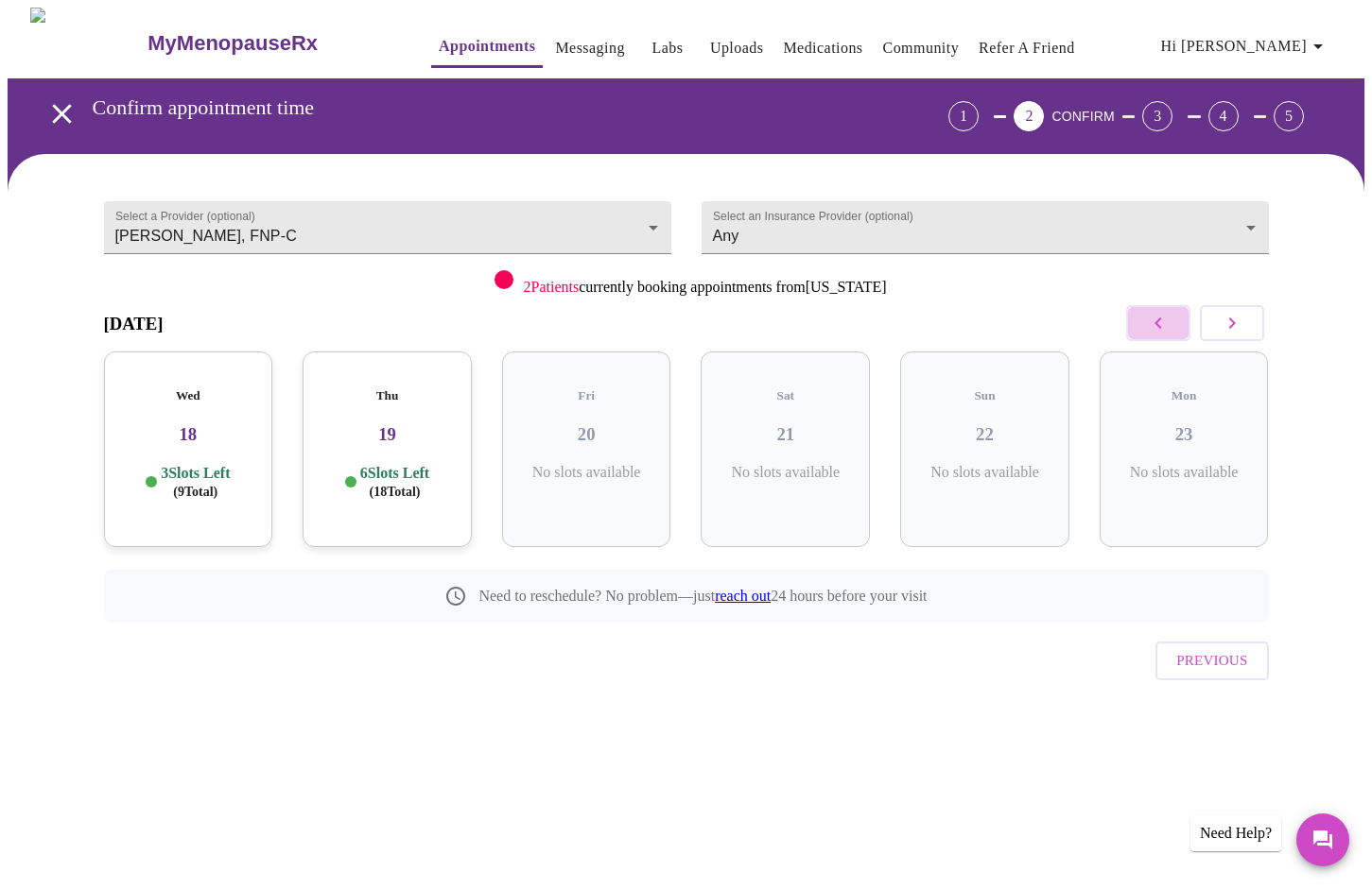
click at [1147, 329] on icon "button" at bounding box center [1158, 323] width 22 height 22
click at [422, 478] on p "3 Slots Left ( 9 Total)" at bounding box center [394, 483] width 69 height 37
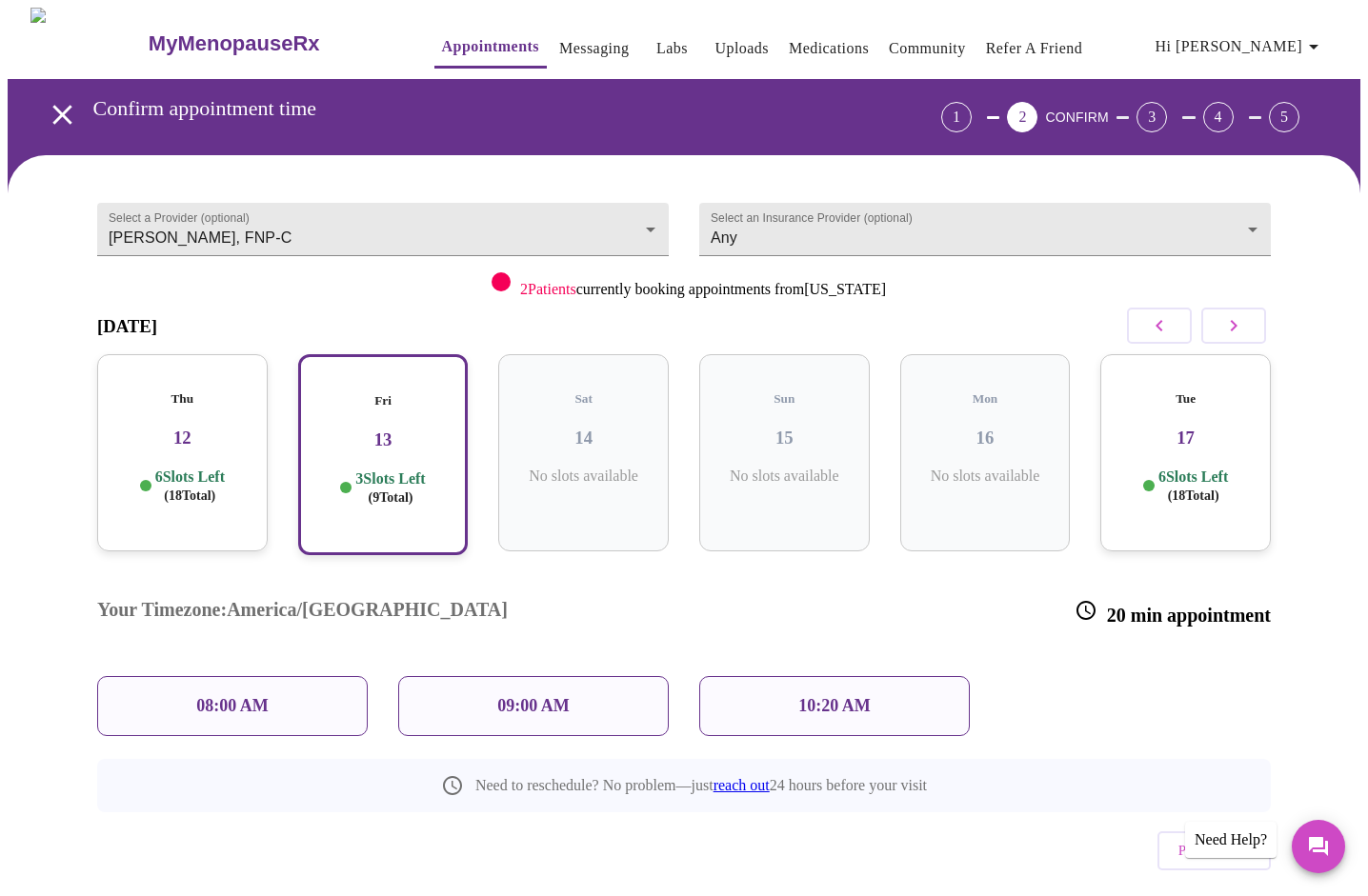
click at [303, 676] on div "08:00 AM" at bounding box center [232, 705] width 271 height 60
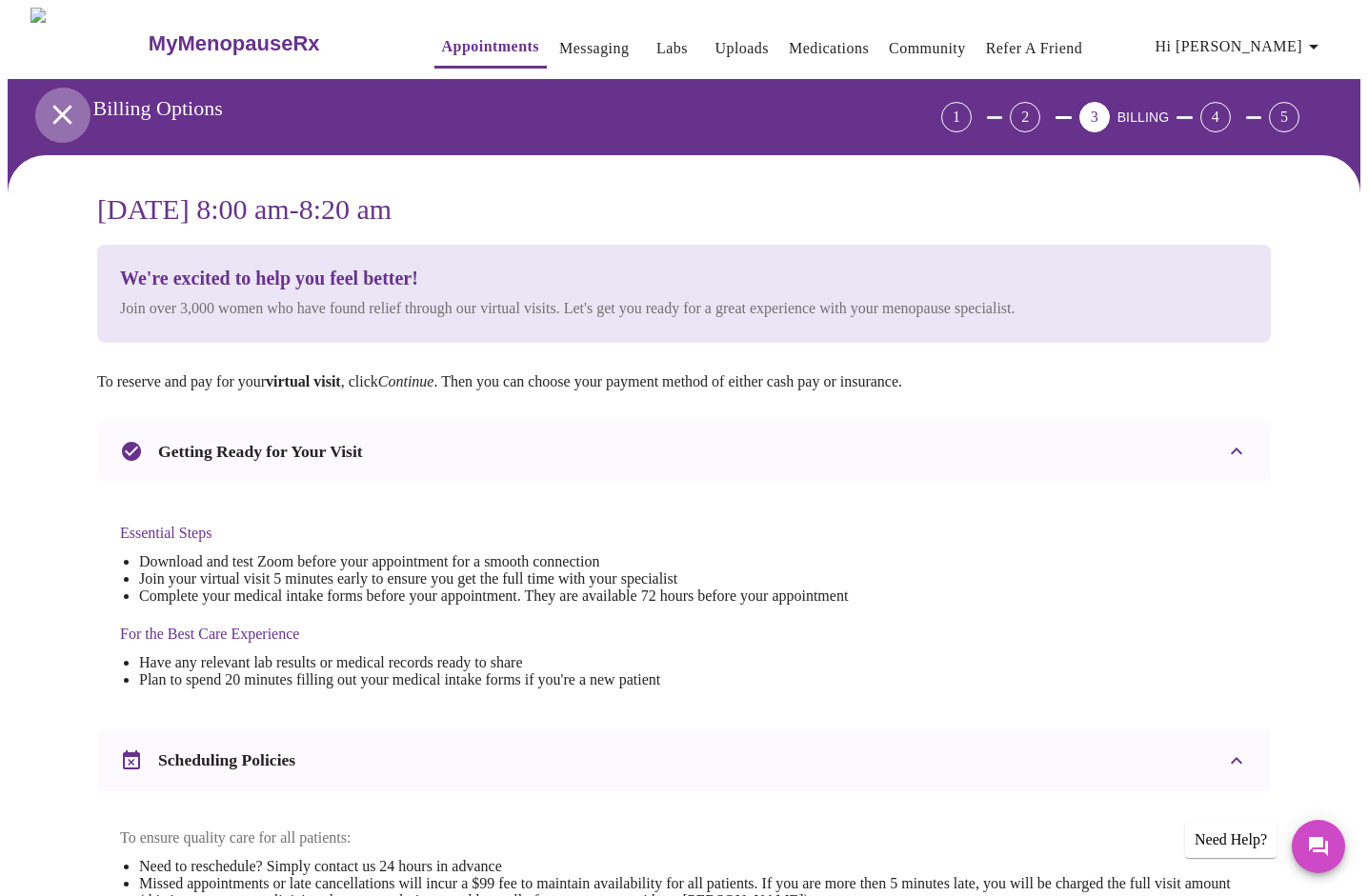
click at [53, 105] on icon "open drawer" at bounding box center [62, 113] width 19 height 19
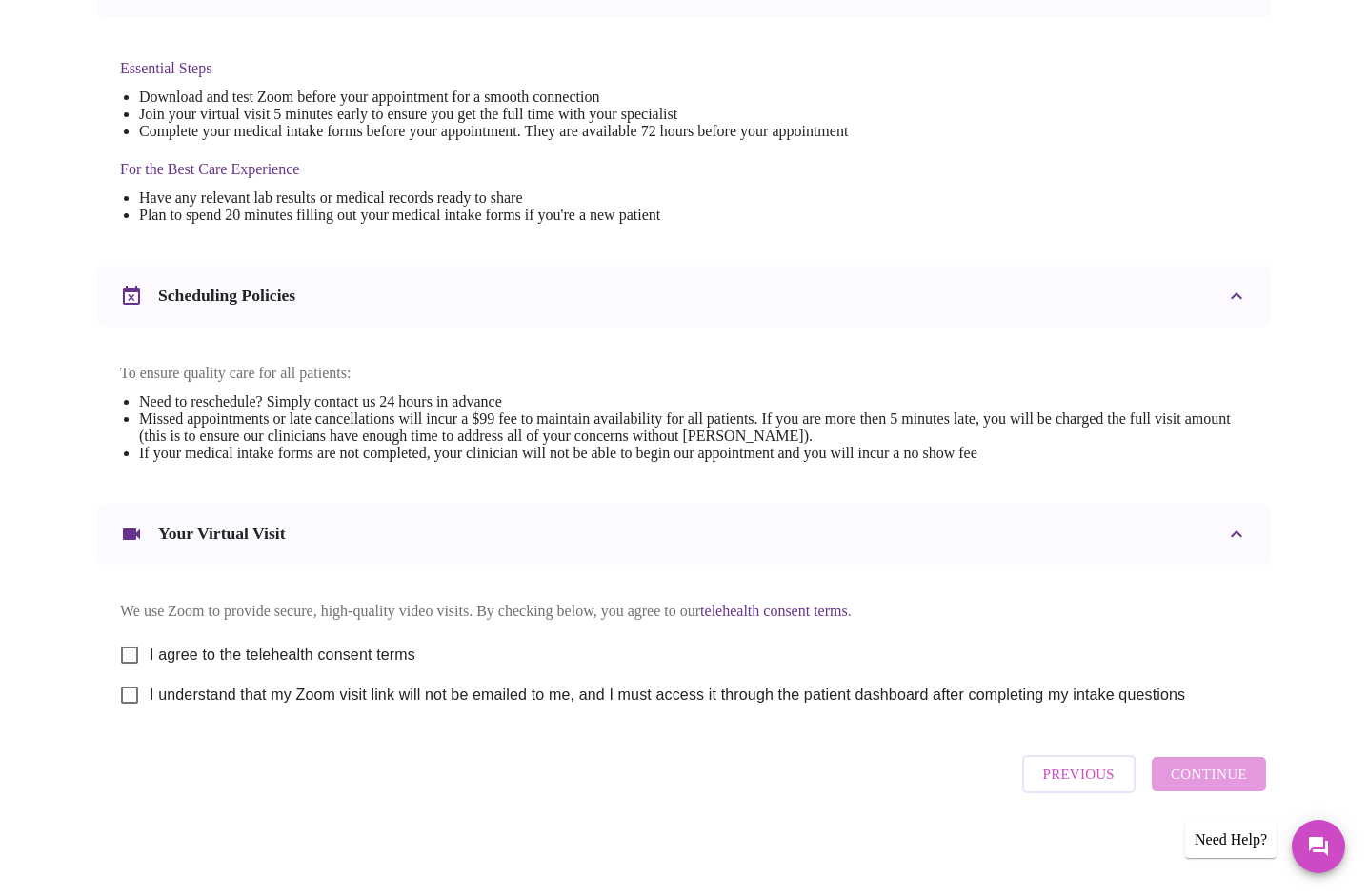
scroll to position [476, 0]
click at [137, 653] on input "I agree to the telehealth consent terms" at bounding box center [129, 655] width 40 height 40
checkbox input "true"
click at [129, 700] on input "I understand that my Zoom visit link will not be emailed to me, and I must acce…" at bounding box center [129, 695] width 40 height 40
checkbox input "true"
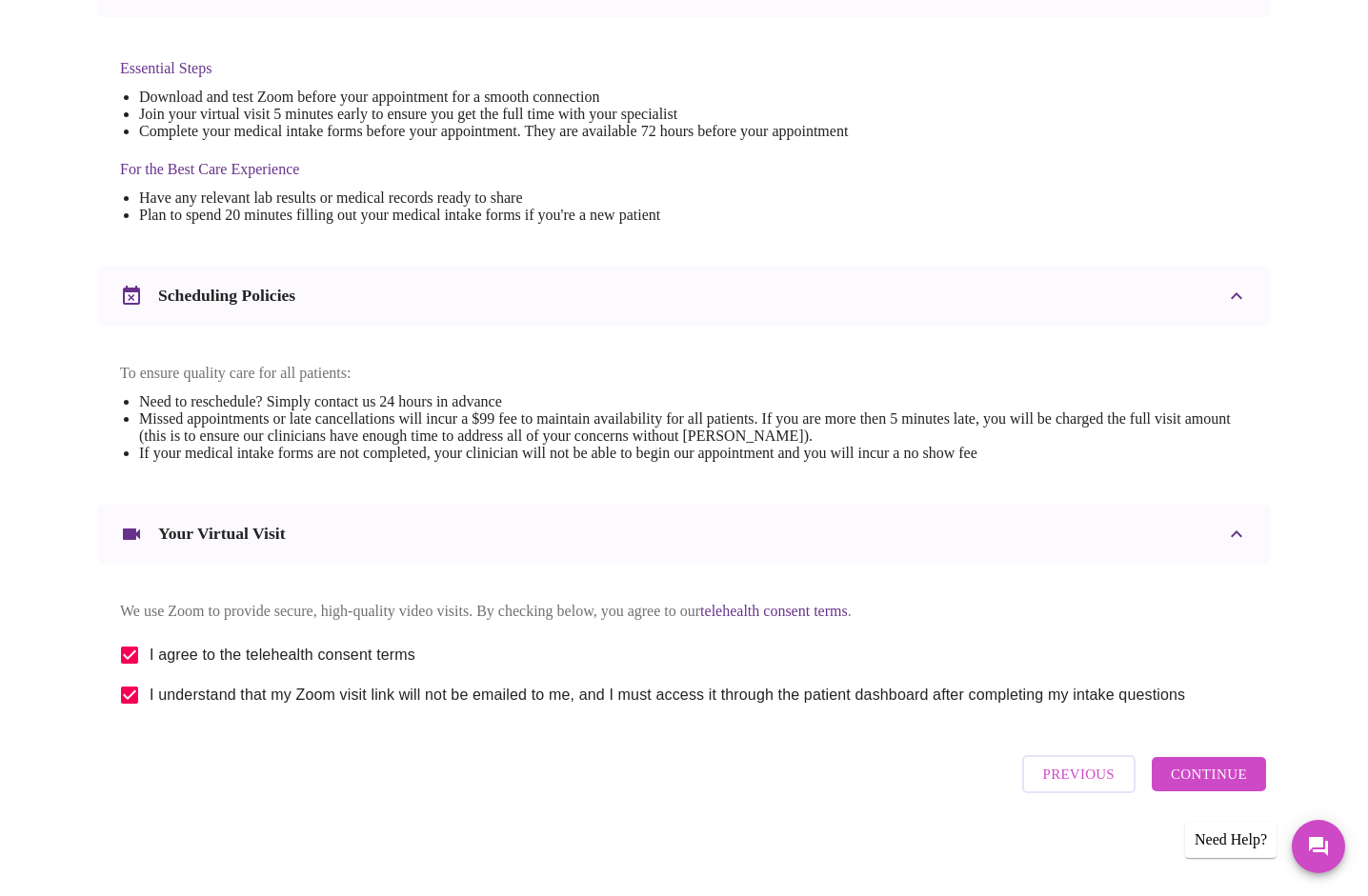
click at [1210, 787] on span "Continue" at bounding box center [1209, 774] width 76 height 24
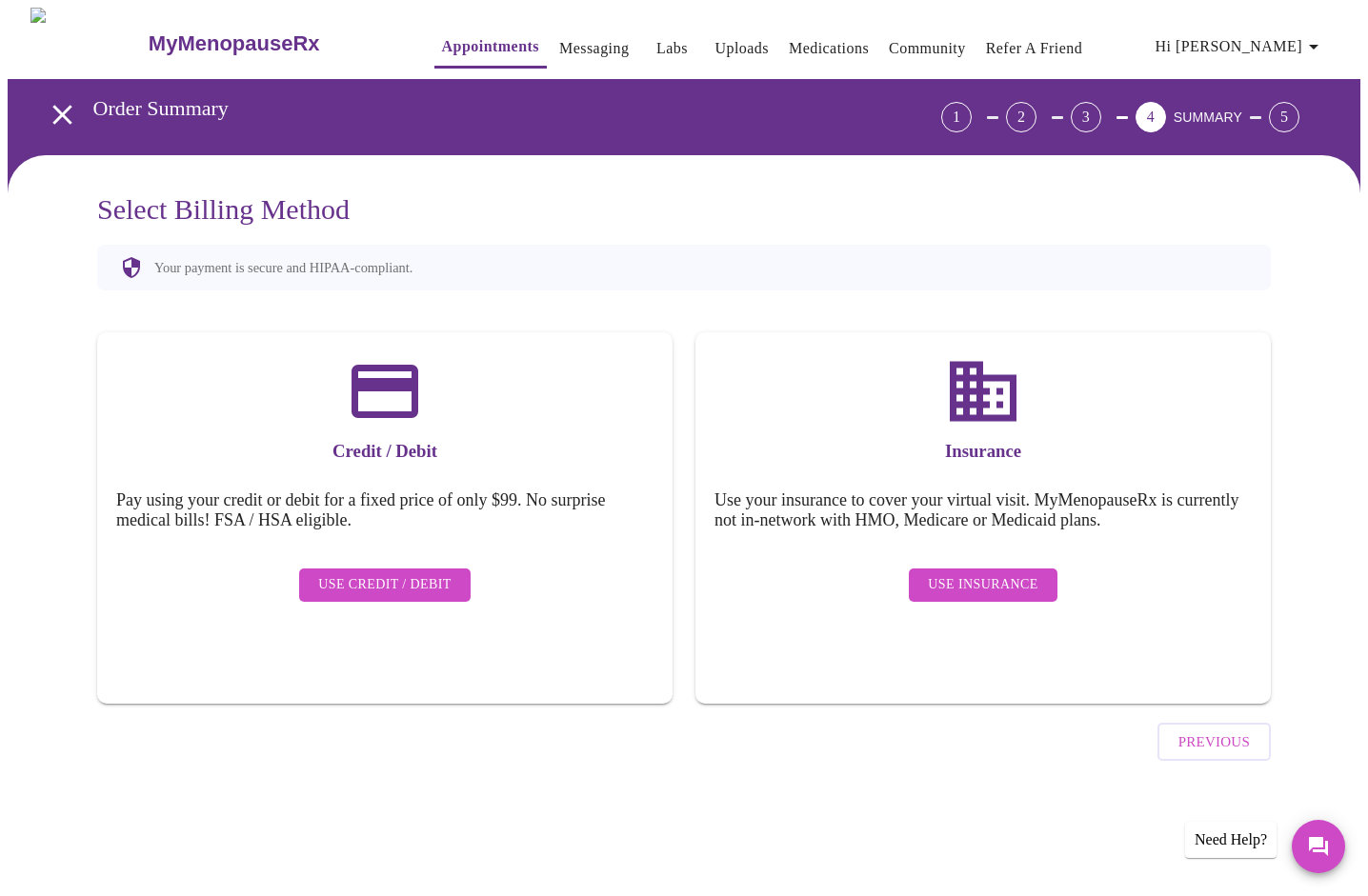
scroll to position [0, 0]
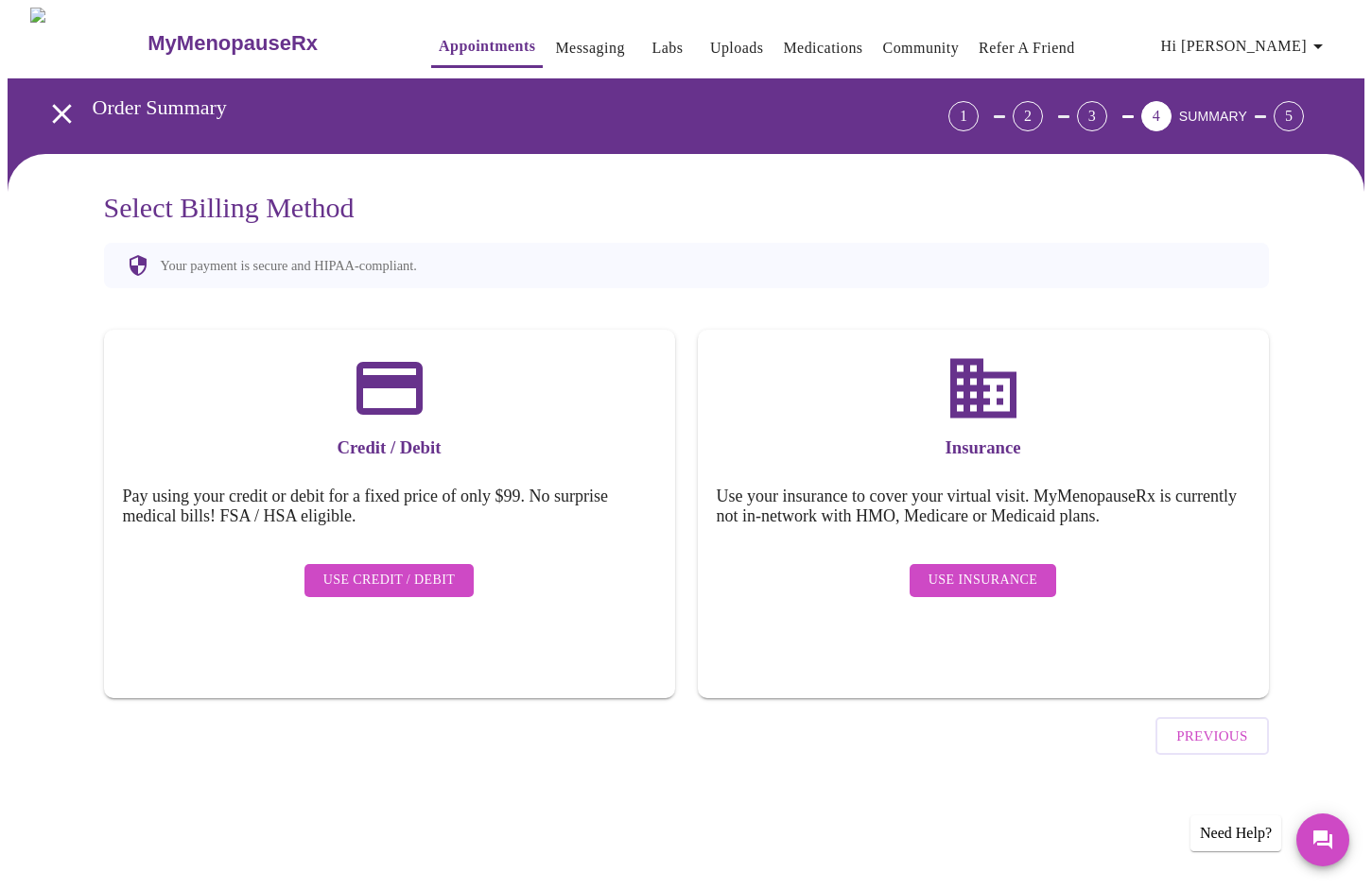
click at [1009, 569] on span "Use Insurance" at bounding box center [982, 581] width 109 height 23
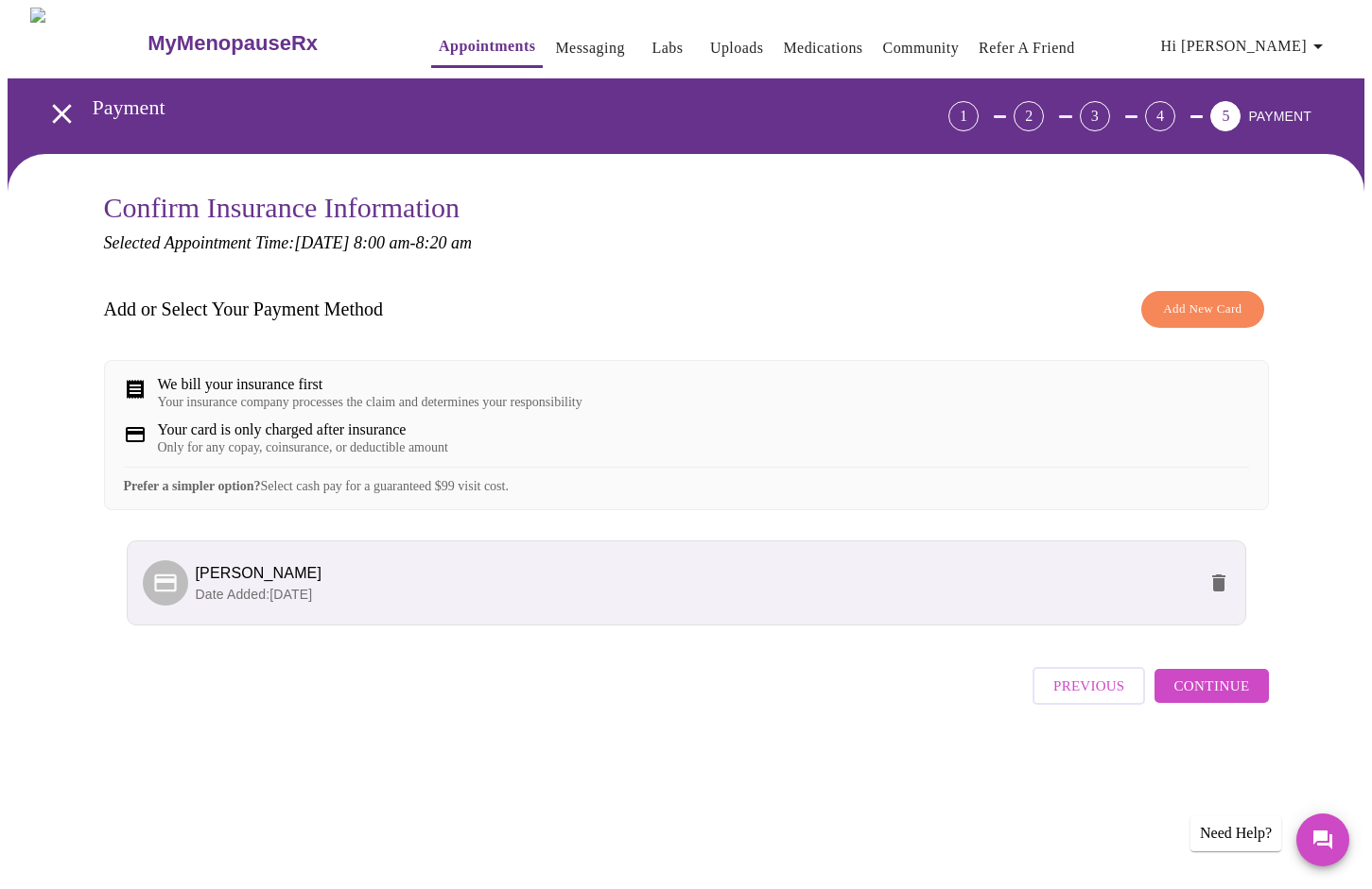
click at [1224, 698] on span "Continue" at bounding box center [1211, 685] width 76 height 24
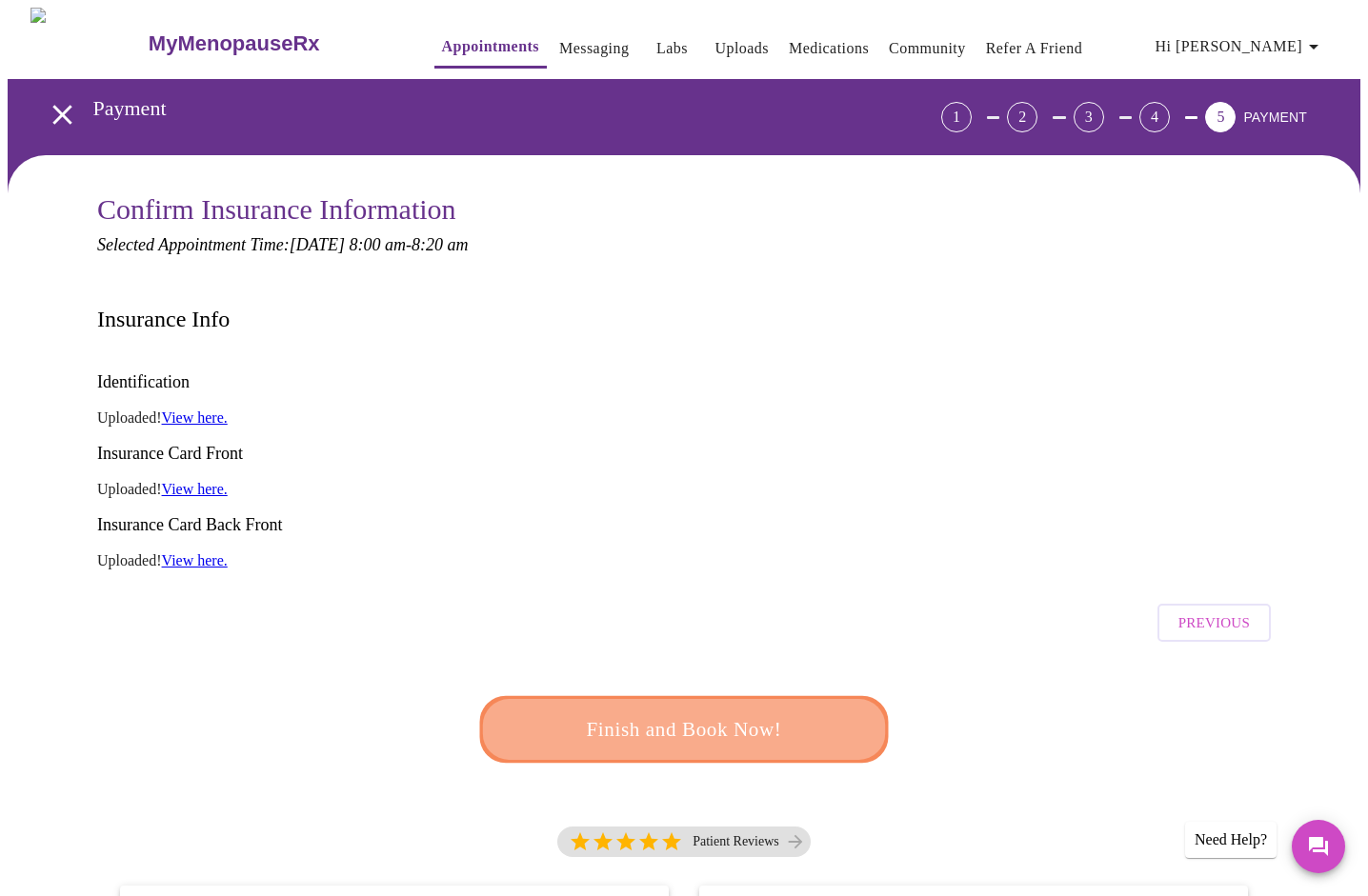
click at [750, 712] on span "Finish and Book Now!" at bounding box center [684, 730] width 353 height 35
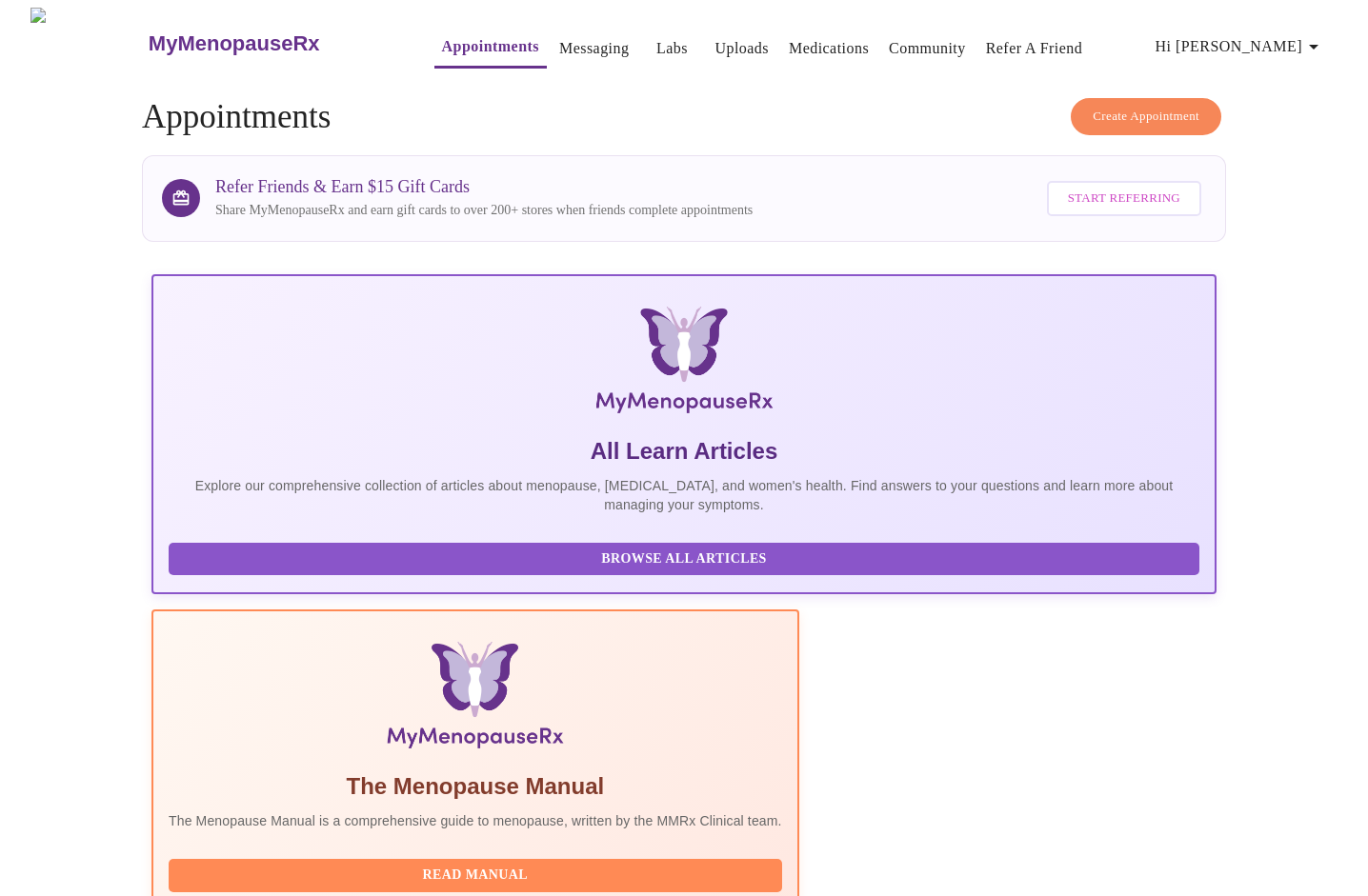
click at [1318, 45] on icon "button" at bounding box center [1313, 47] width 10 height 5
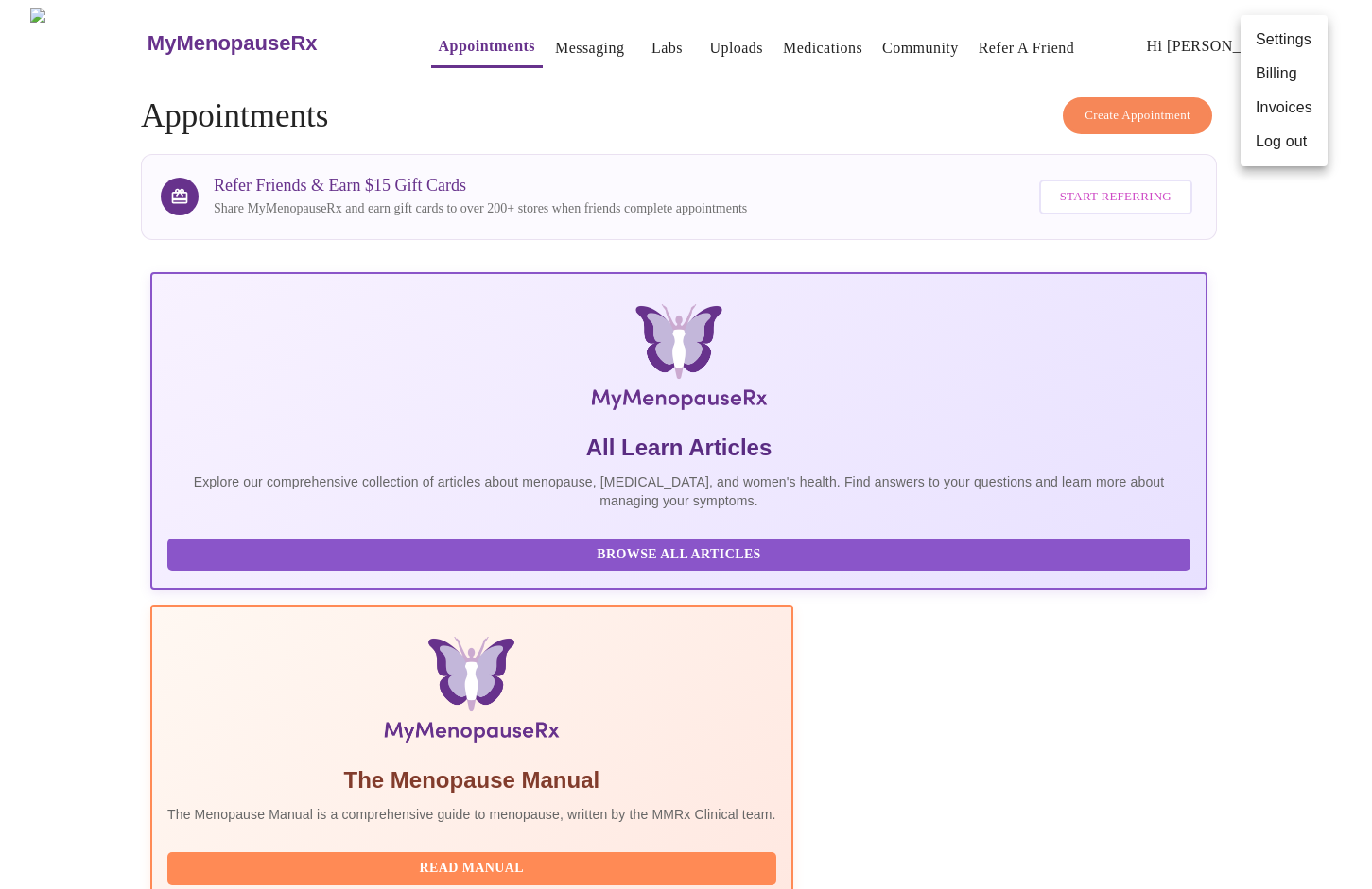
click at [1287, 144] on li "Log out" at bounding box center [1284, 142] width 87 height 34
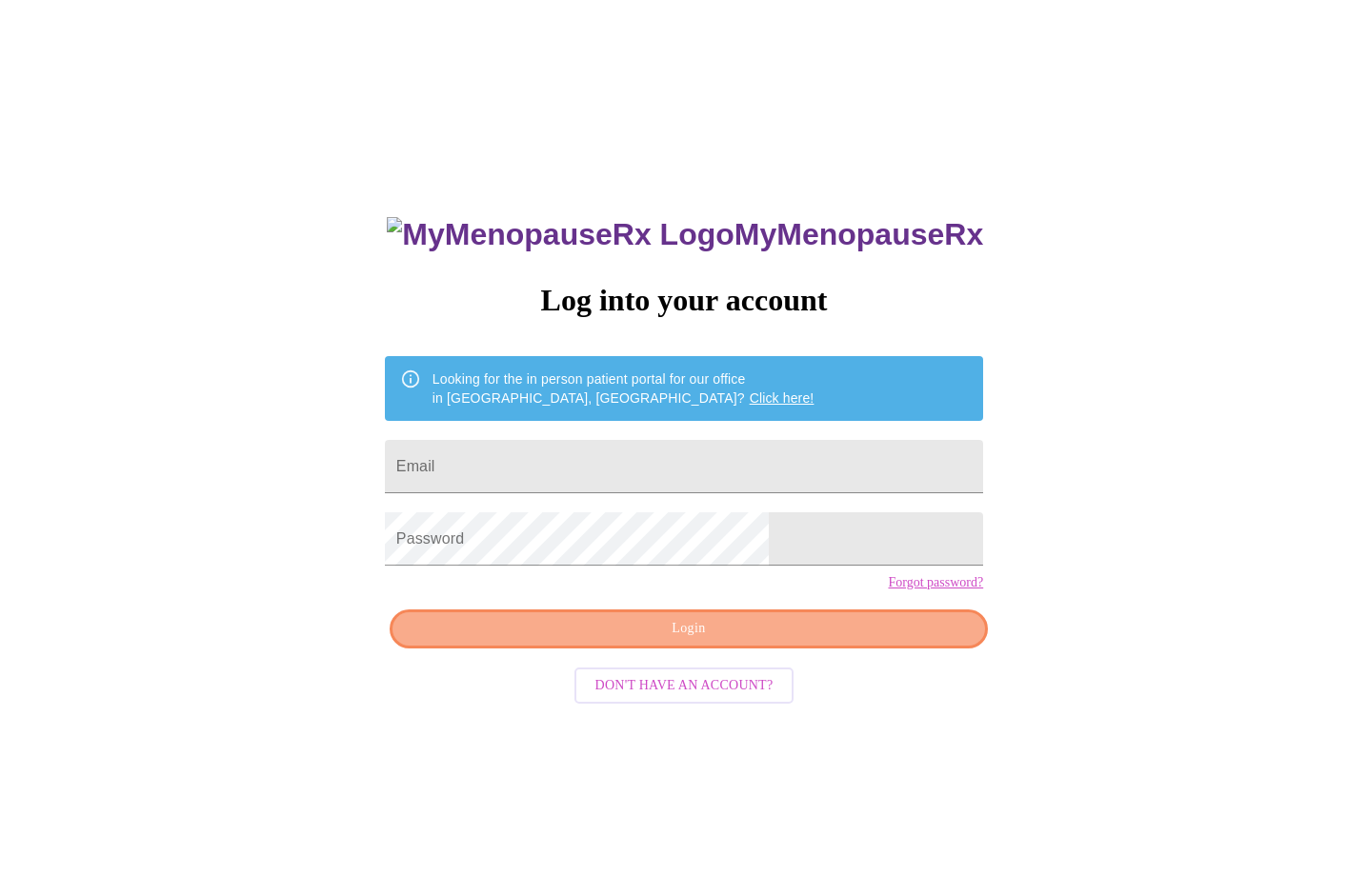
click at [836, 641] on span "Login" at bounding box center [688, 629] width 554 height 23
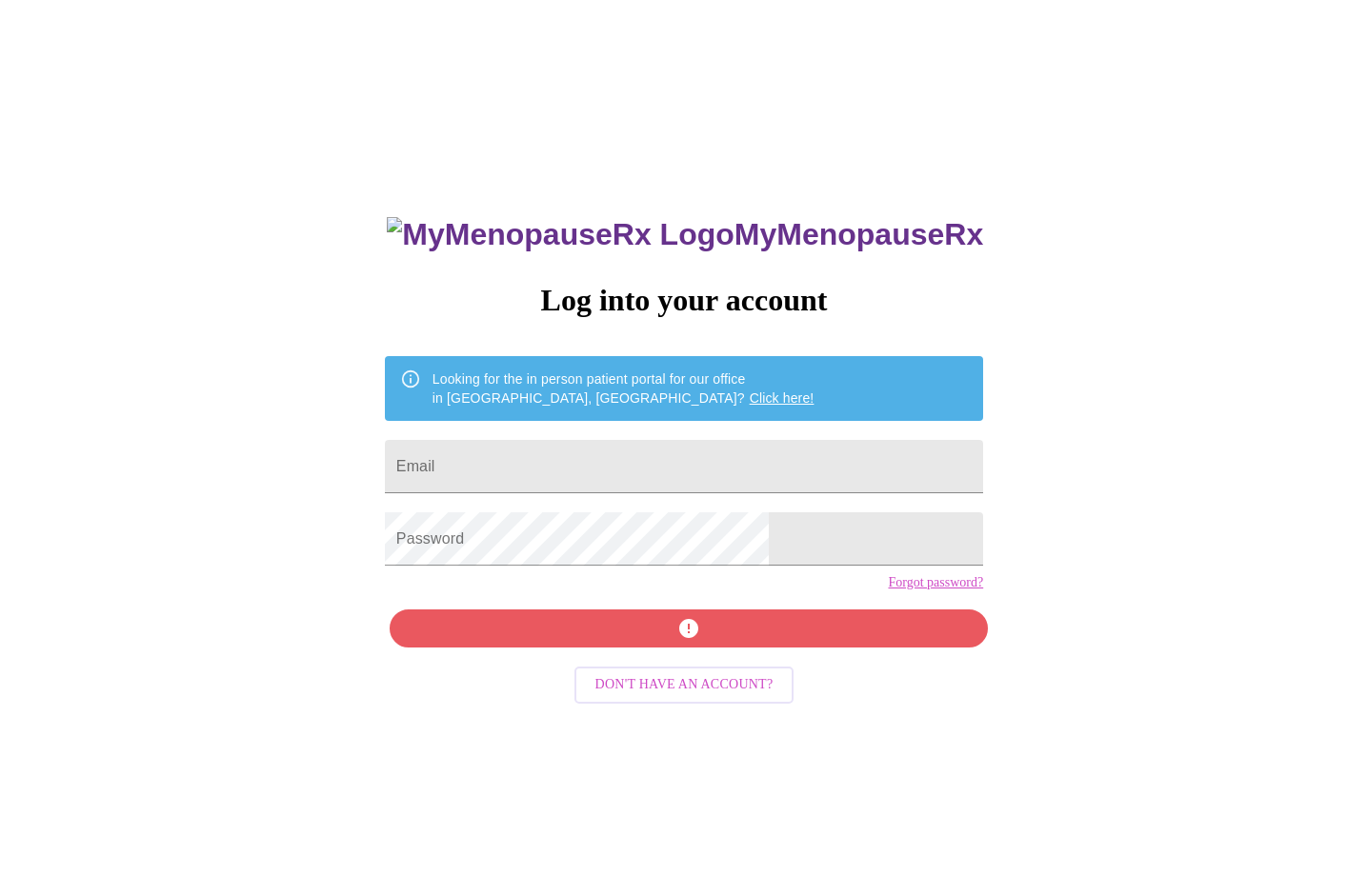
click at [590, 704] on button "Don't have an account?" at bounding box center [684, 685] width 220 height 37
